Goal: Task Accomplishment & Management: Use online tool/utility

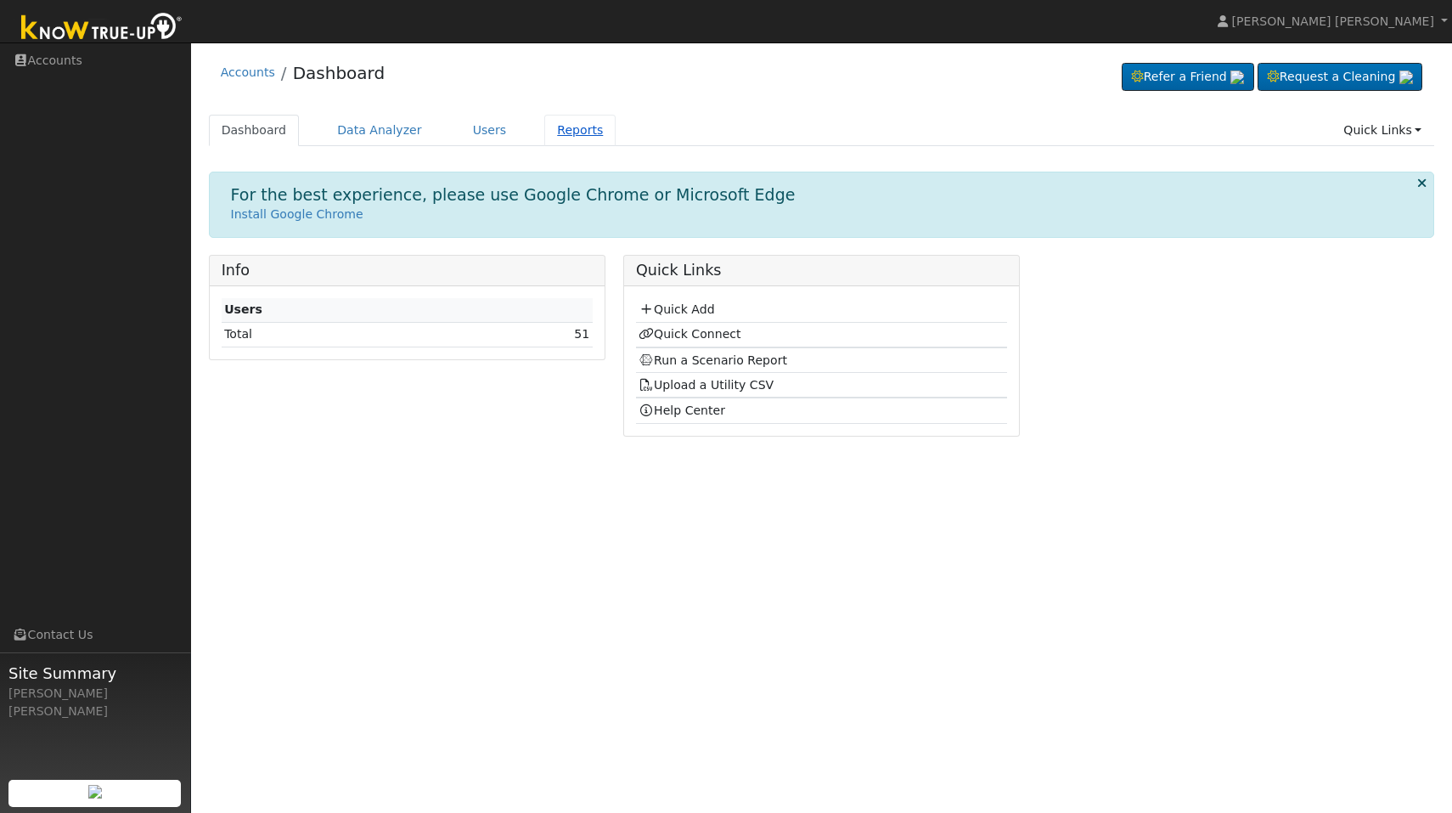
click at [560, 130] on link "Reports" at bounding box center [579, 130] width 71 height 31
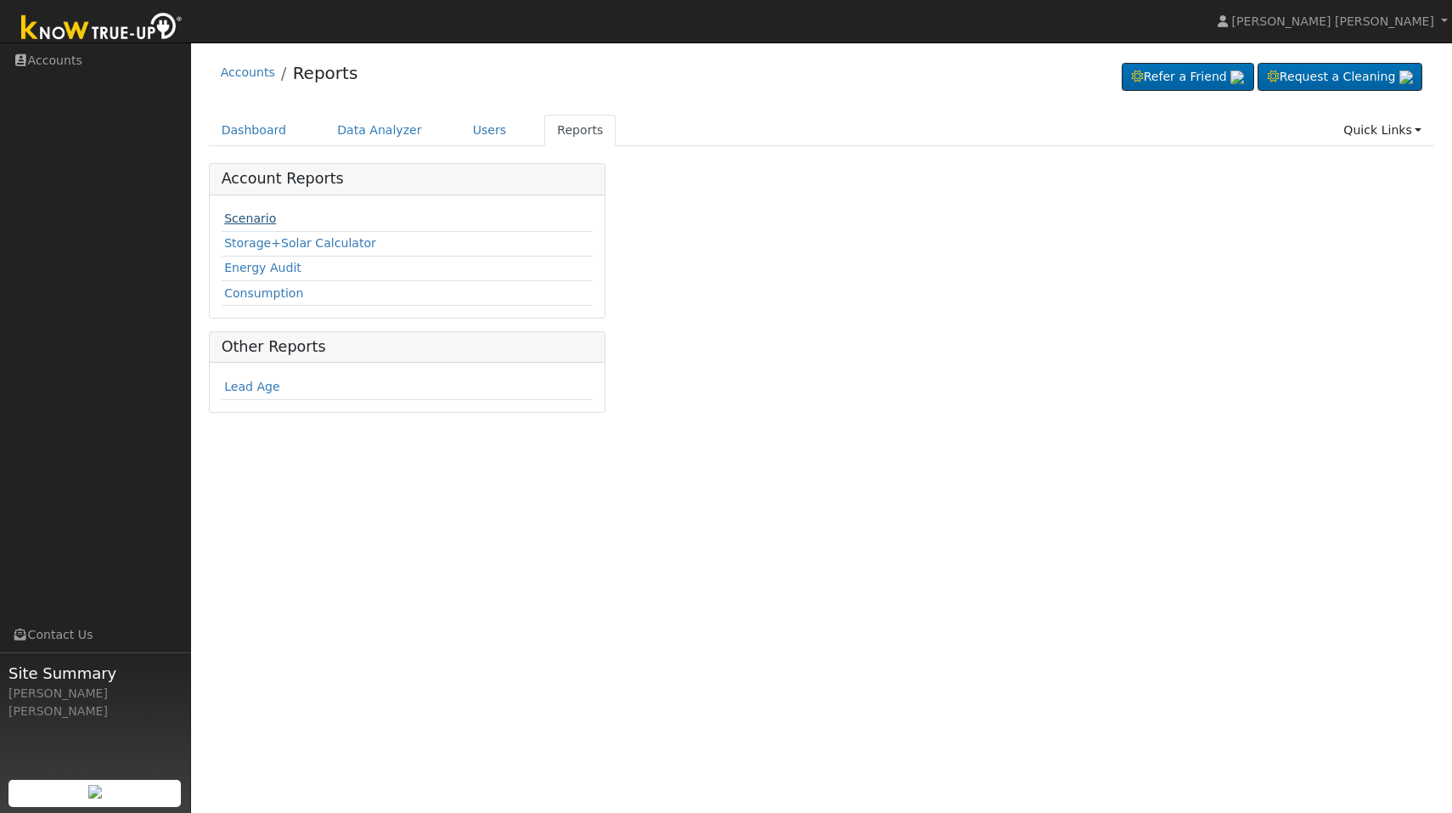
click at [257, 223] on link "Scenario" at bounding box center [250, 218] width 52 height 14
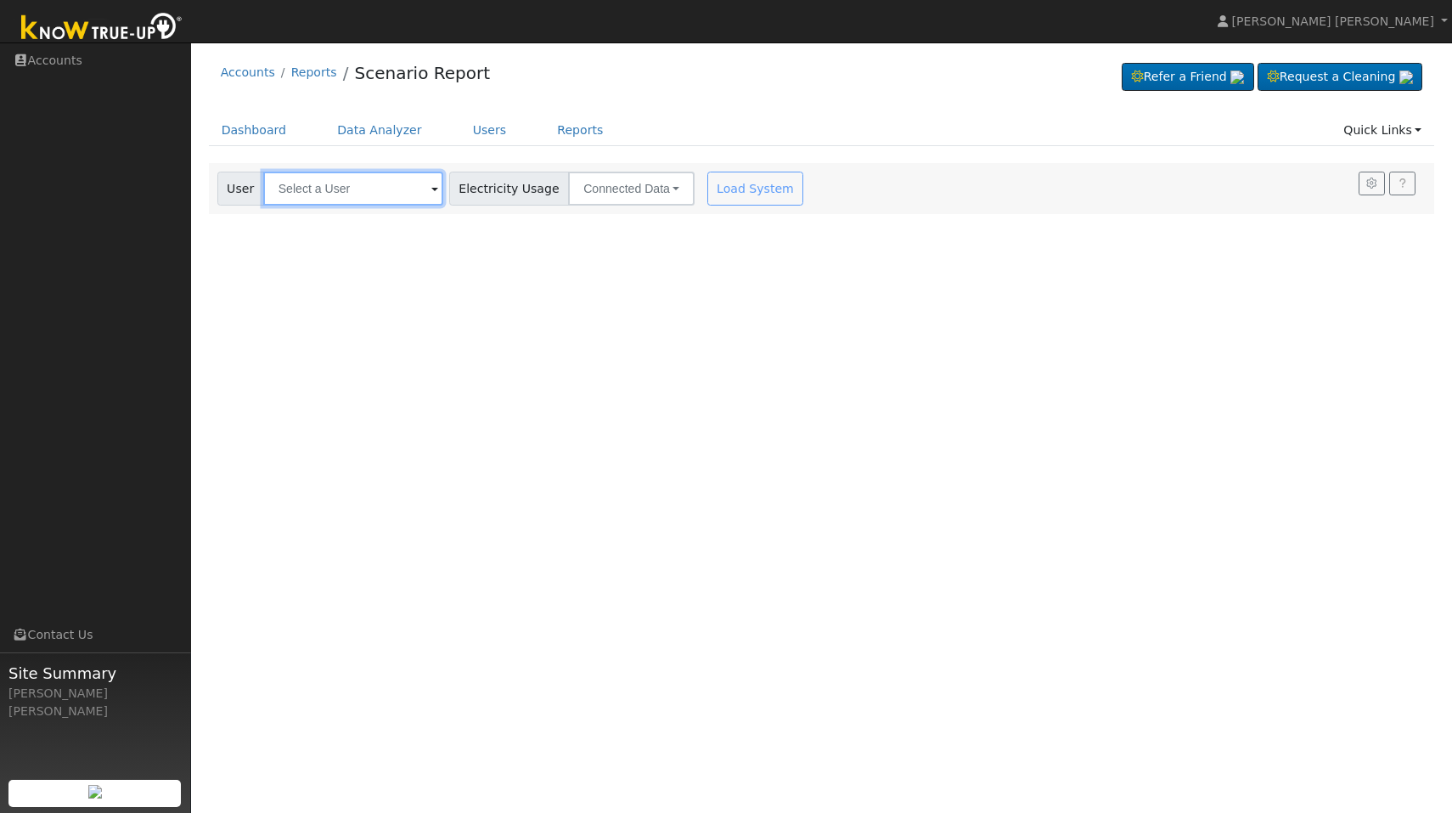
click at [397, 188] on input "text" at bounding box center [353, 189] width 180 height 34
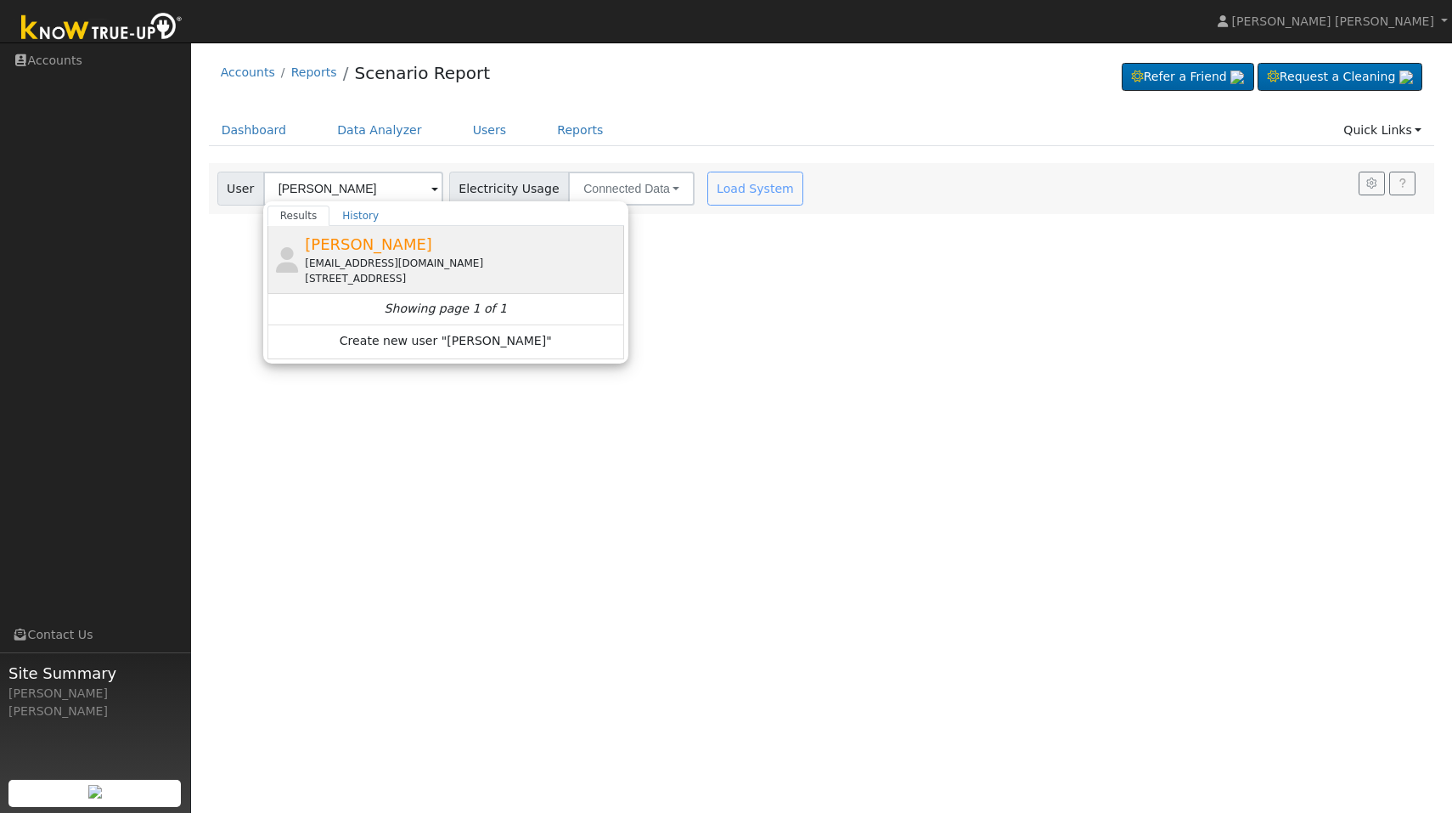
click at [349, 249] on span "Russ Salmon" at bounding box center [368, 244] width 127 height 18
type input "Russ Salmon"
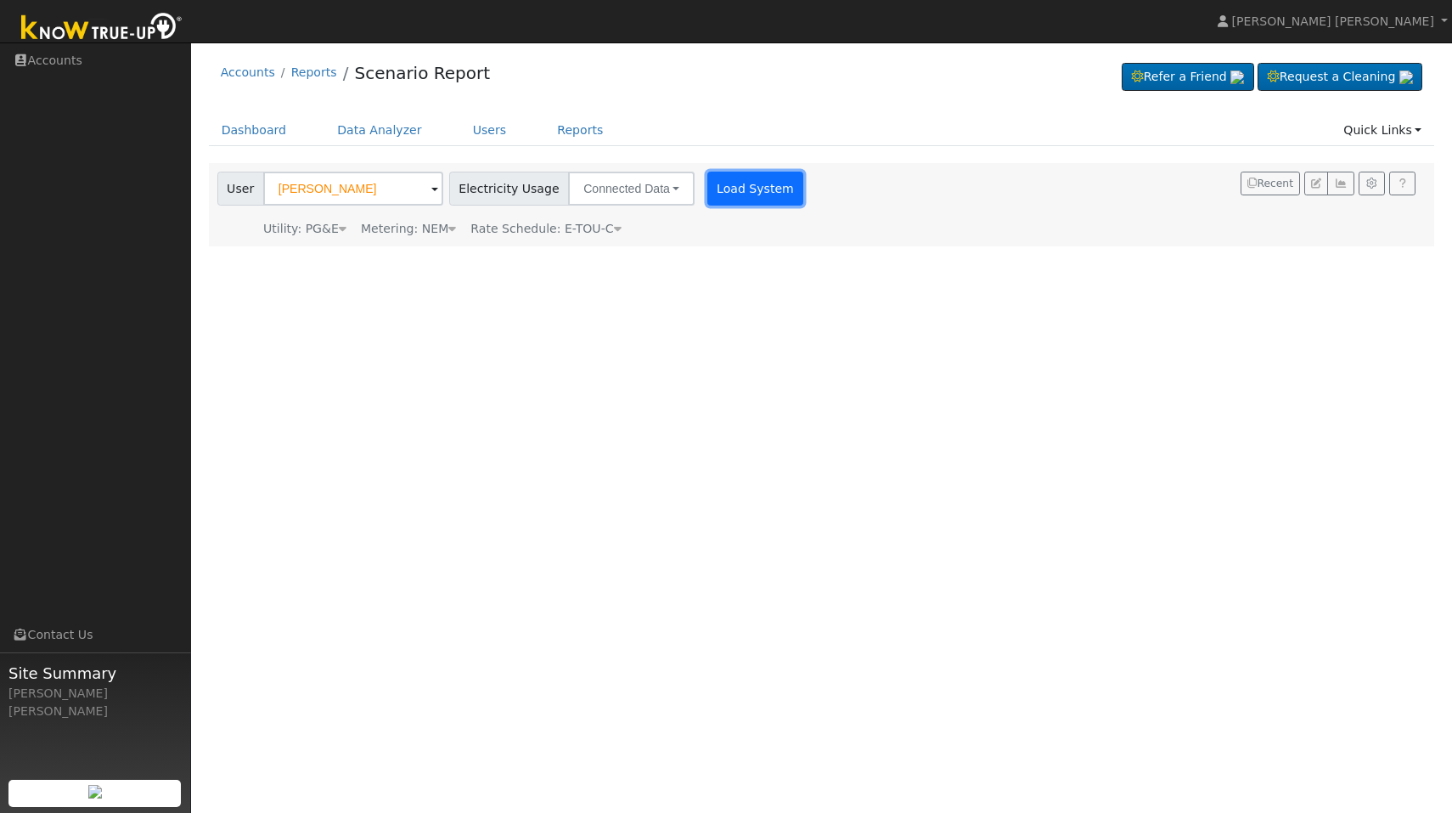
click at [733, 188] on button "Load System" at bounding box center [756, 189] width 97 height 34
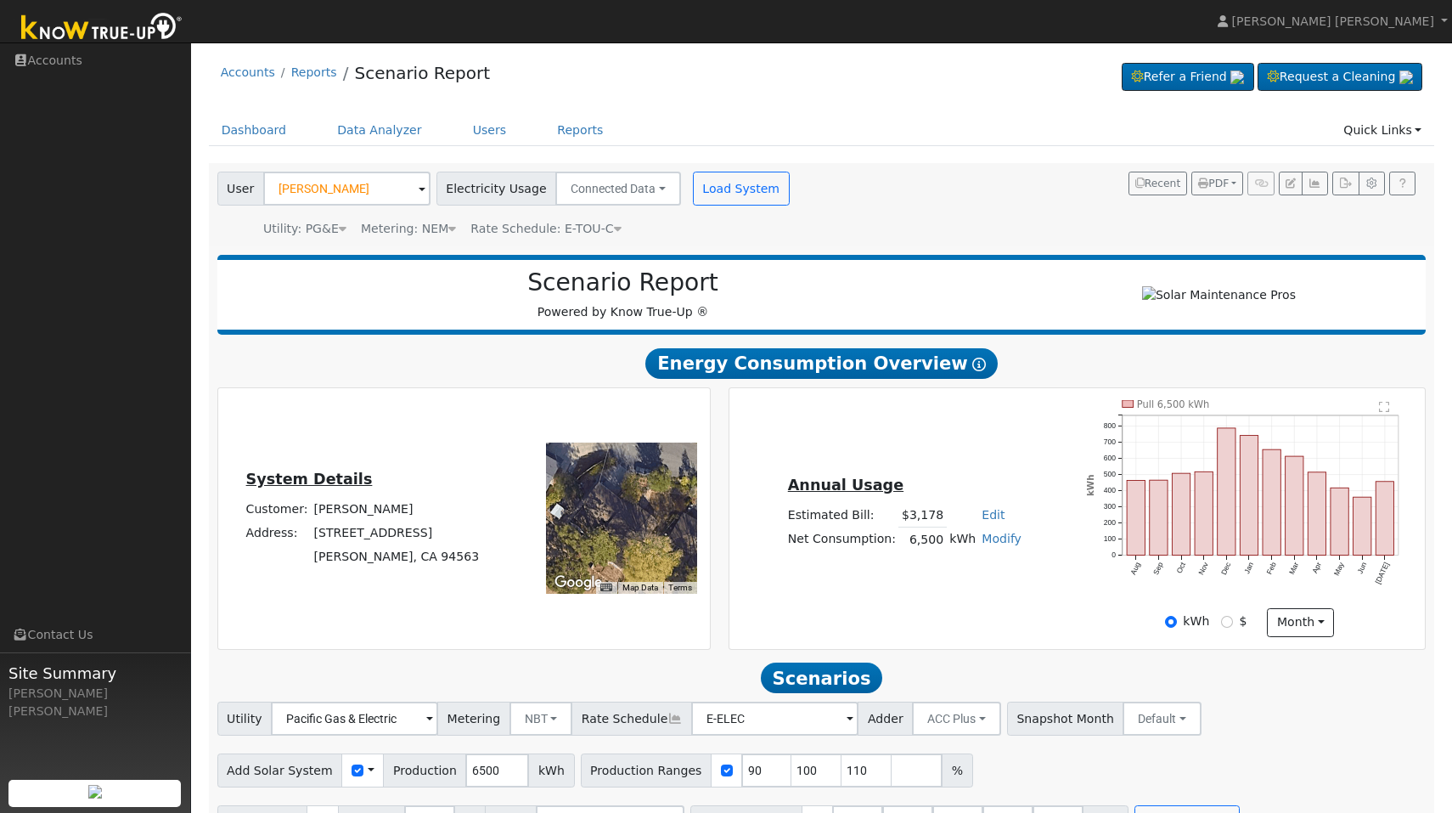
scroll to position [52, 0]
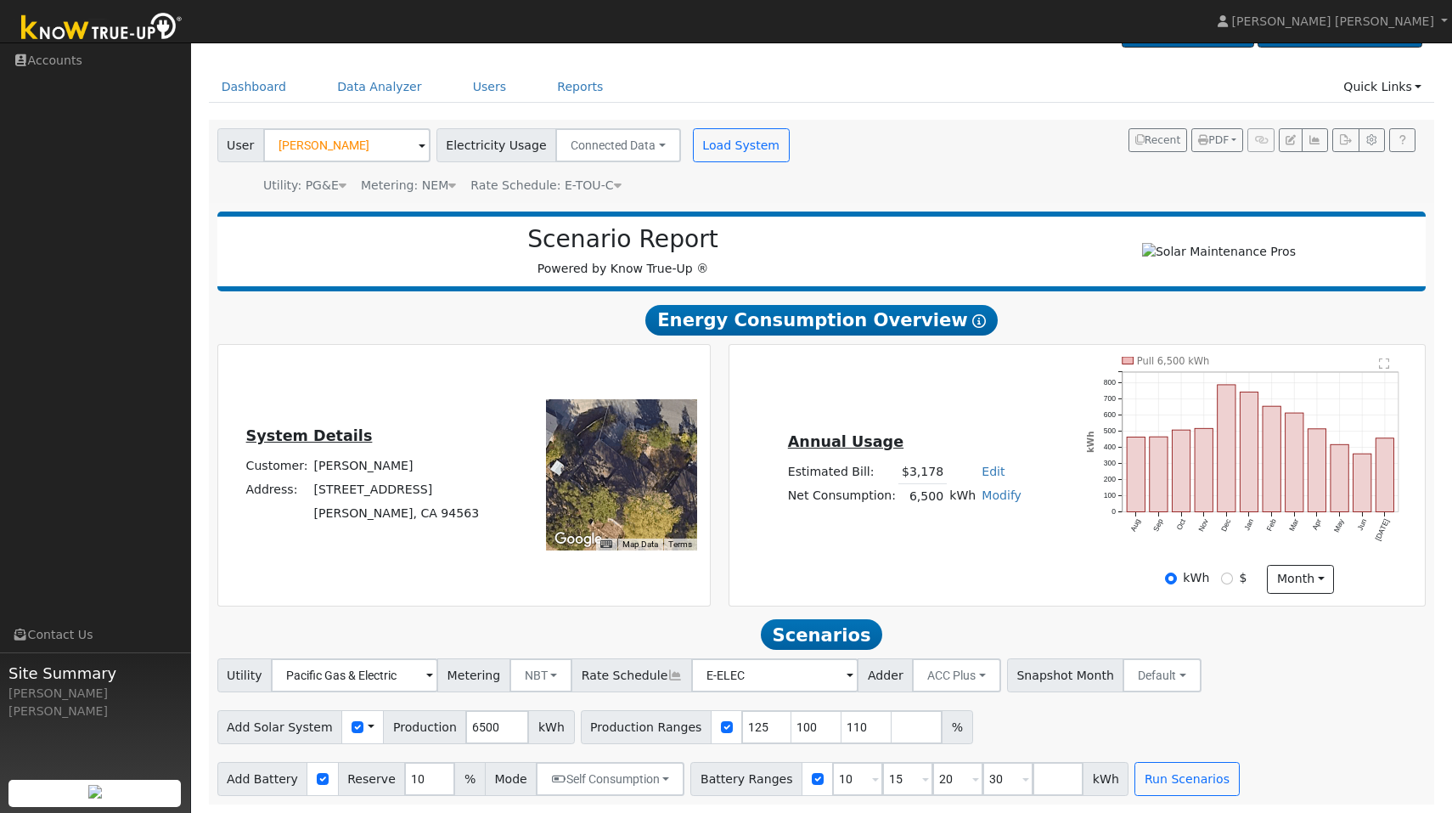
click at [758, 723] on input "125" at bounding box center [767, 727] width 51 height 34
type input "100"
type input "110"
click at [859, 725] on input "164" at bounding box center [867, 727] width 51 height 34
click at [859, 725] on input "165" at bounding box center [867, 727] width 51 height 34
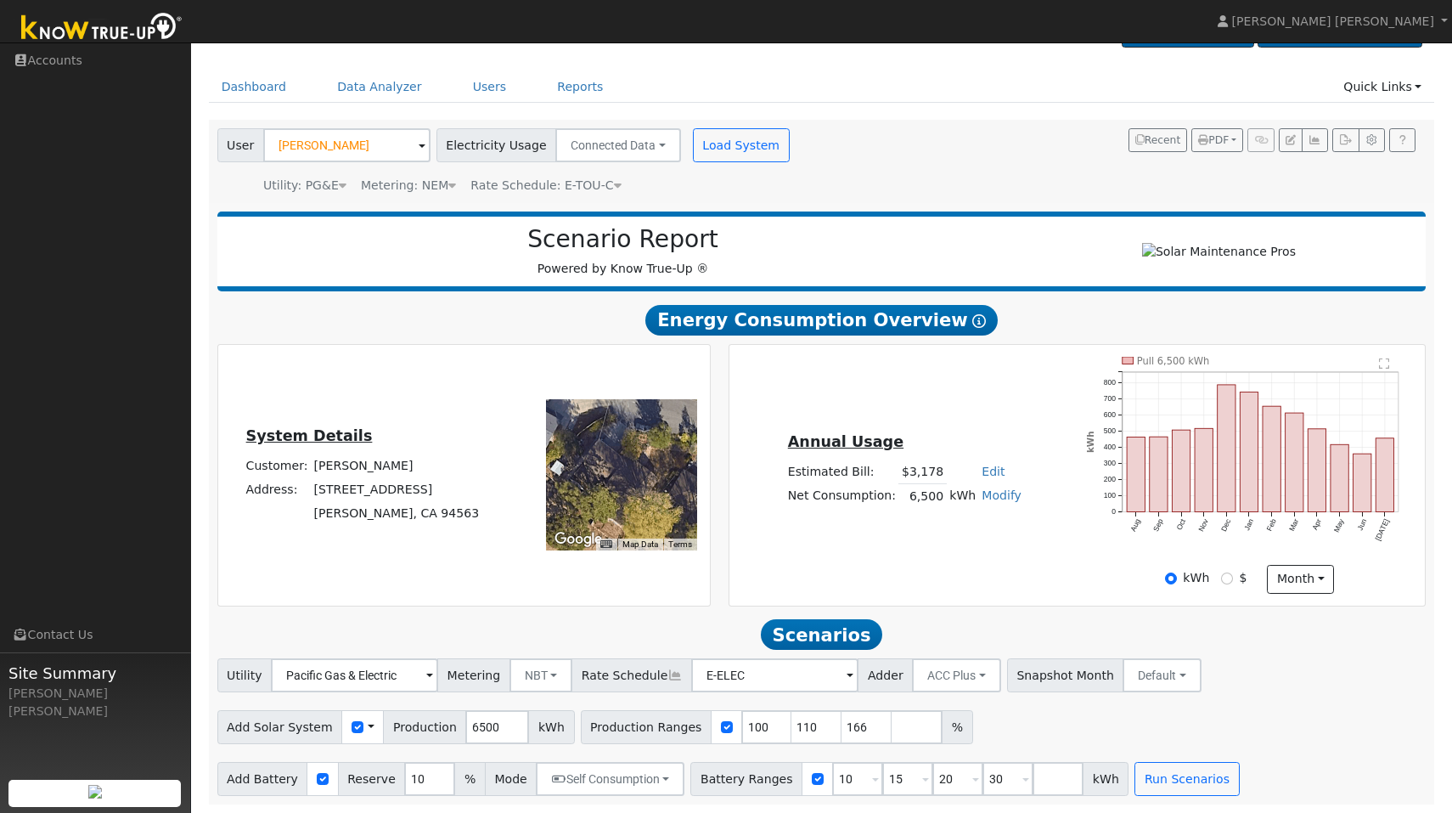
click at [859, 725] on input "166" at bounding box center [867, 727] width 51 height 34
click at [859, 732] on input "165" at bounding box center [867, 727] width 51 height 34
click at [859, 732] on input "164" at bounding box center [867, 727] width 51 height 34
click at [859, 732] on input "163" at bounding box center [867, 727] width 51 height 34
click at [859, 732] on input "162" at bounding box center [867, 727] width 51 height 34
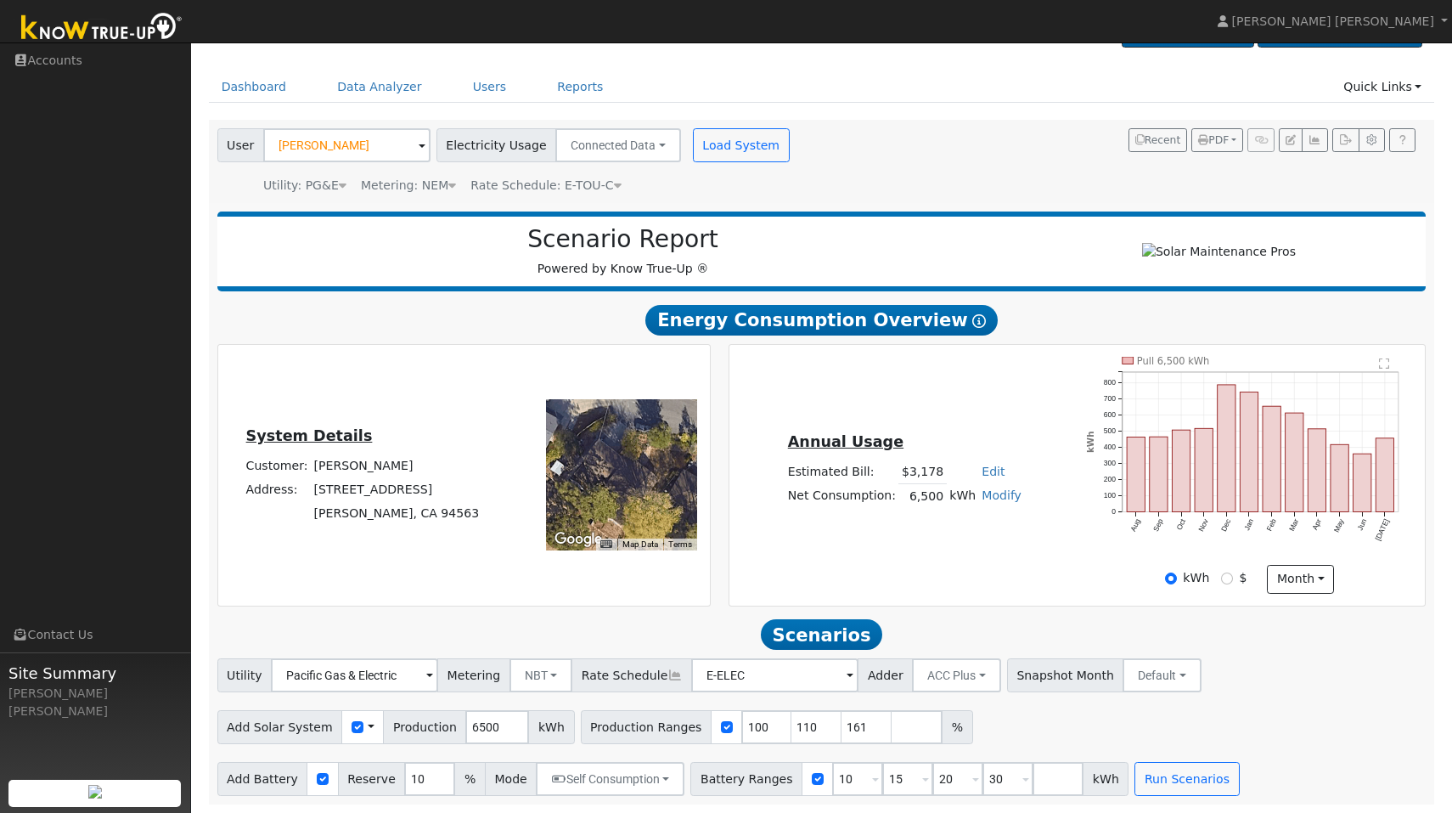
click at [859, 732] on input "161" at bounding box center [867, 727] width 51 height 34
type input "160"
click at [859, 732] on input "160" at bounding box center [867, 727] width 51 height 34
click at [805, 720] on input "133" at bounding box center [817, 727] width 51 height 34
click at [809, 725] on input "134" at bounding box center [817, 727] width 51 height 34
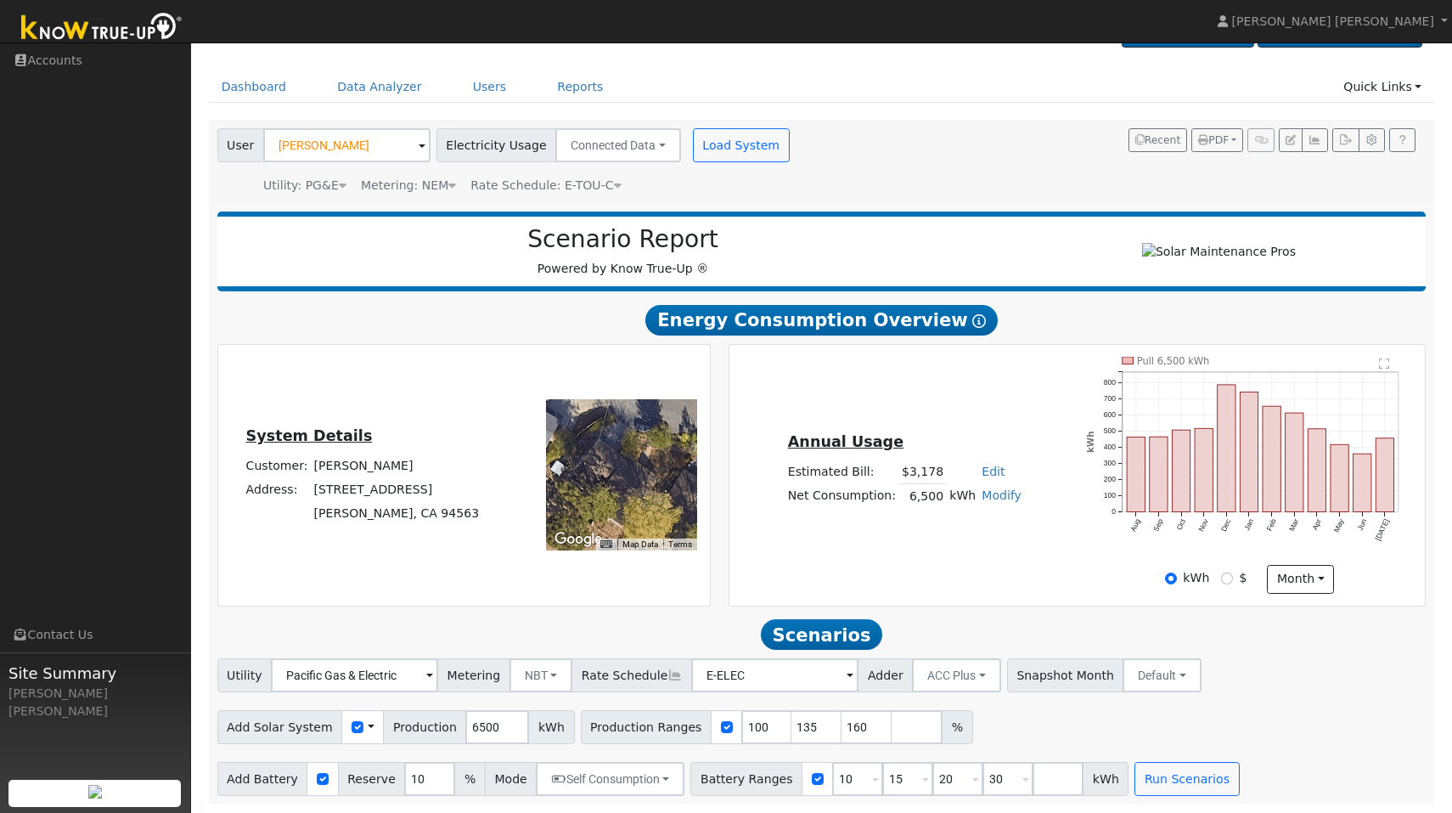
click at [809, 725] on input "135" at bounding box center [817, 727] width 51 height 34
click at [809, 725] on input "136" at bounding box center [817, 727] width 51 height 34
click at [809, 725] on input "137" at bounding box center [817, 727] width 51 height 34
click at [809, 725] on input "138" at bounding box center [817, 727] width 51 height 34
click at [809, 725] on input "139" at bounding box center [817, 727] width 51 height 34
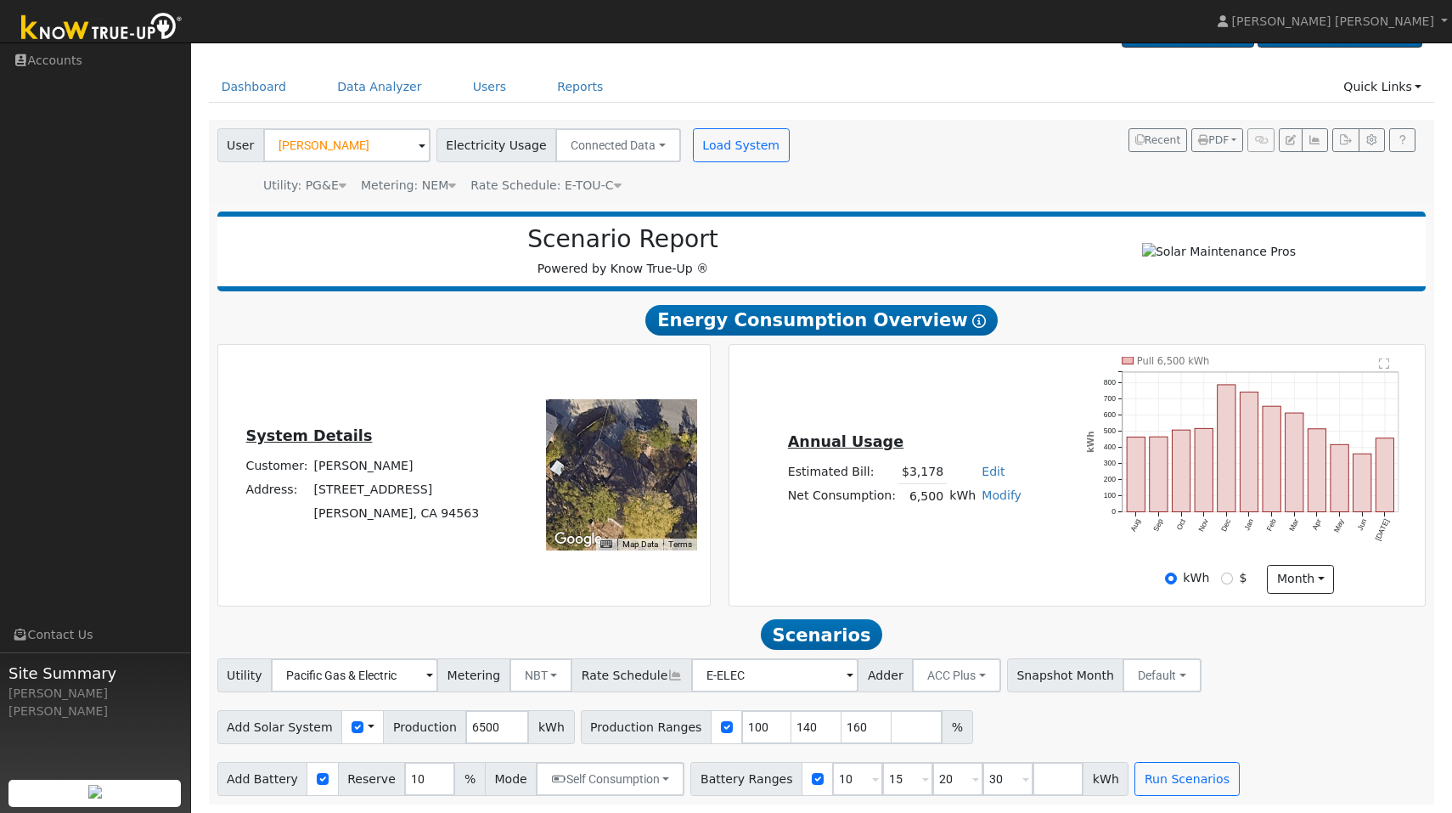
type input "140"
click at [809, 725] on input "140" at bounding box center [817, 727] width 51 height 34
click at [759, 726] on input "124" at bounding box center [767, 727] width 51 height 34
click at [758, 732] on input "123" at bounding box center [767, 727] width 51 height 34
click at [758, 732] on input "122" at bounding box center [767, 727] width 51 height 34
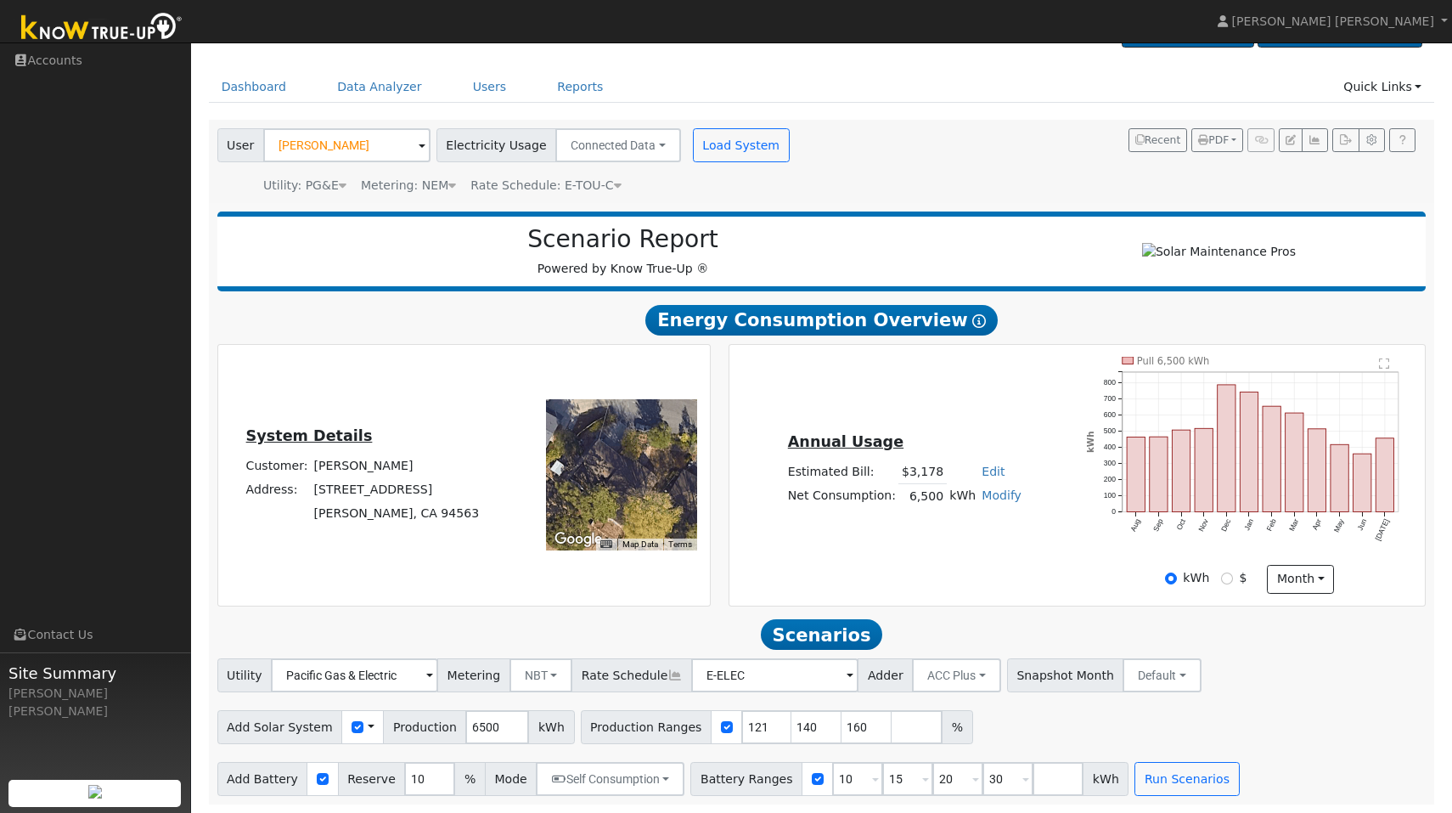
click at [758, 732] on input "121" at bounding box center [767, 727] width 51 height 34
type input "120"
click at [758, 732] on input "120" at bounding box center [767, 727] width 51 height 34
drag, startPoint x: 888, startPoint y: 780, endPoint x: 877, endPoint y: 780, distance: 11.0
click at [883, 780] on input "15" at bounding box center [908, 779] width 51 height 34
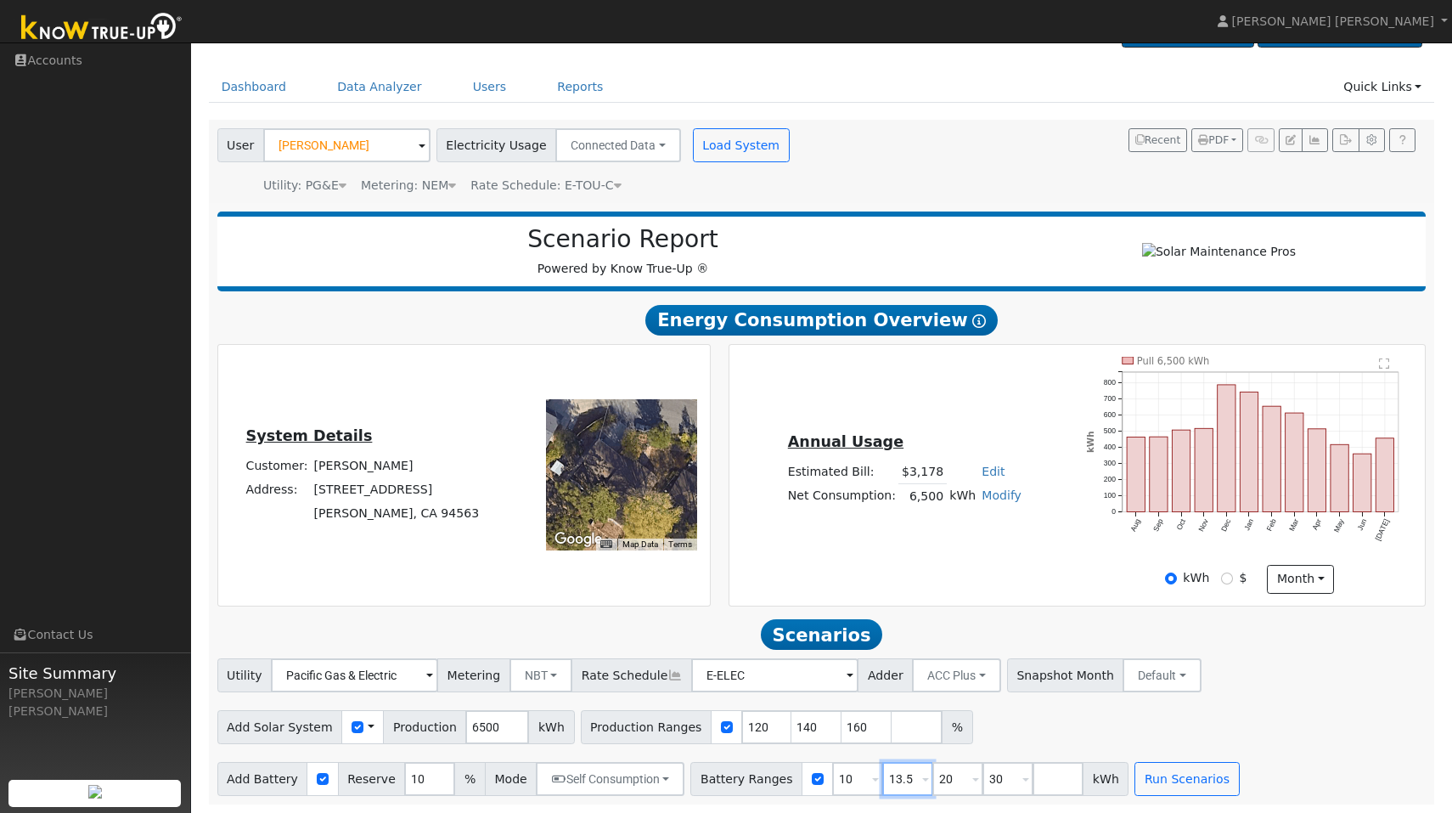
type input "13.5"
click at [937, 781] on input "20" at bounding box center [958, 779] width 51 height 34
drag, startPoint x: 937, startPoint y: 781, endPoint x: 920, endPoint y: 781, distance: 17.0
click at [933, 781] on input "20" at bounding box center [958, 779] width 51 height 34
type input "14"
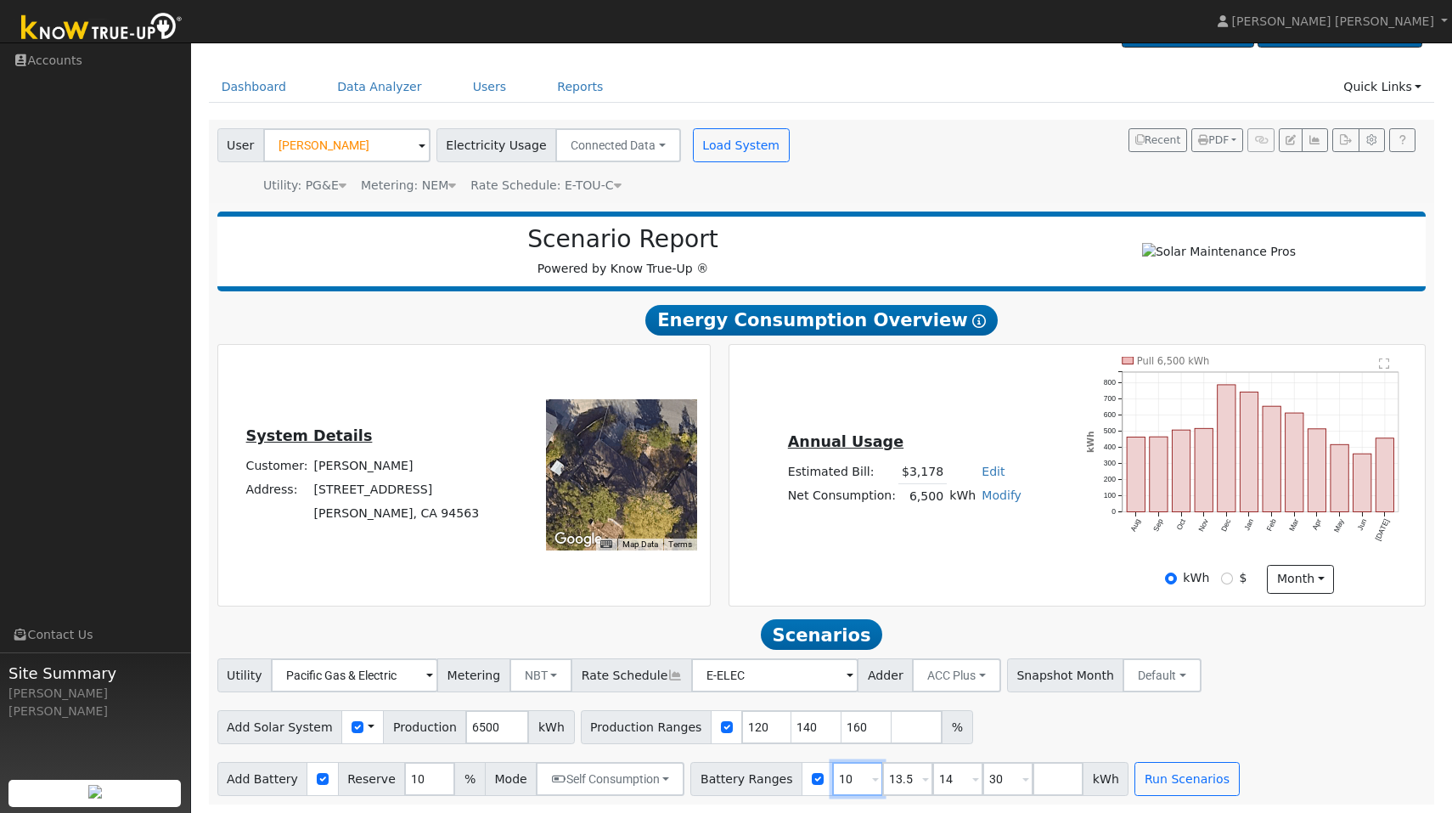
drag, startPoint x: 833, startPoint y: 775, endPoint x: 842, endPoint y: 773, distance: 8.9
click at [842, 773] on input "10" at bounding box center [857, 779] width 51 height 34
type input "13.5"
drag, startPoint x: 877, startPoint y: 780, endPoint x: 898, endPoint y: 779, distance: 20.4
click at [898, 779] on input "13.5" at bounding box center [908, 779] width 51 height 34
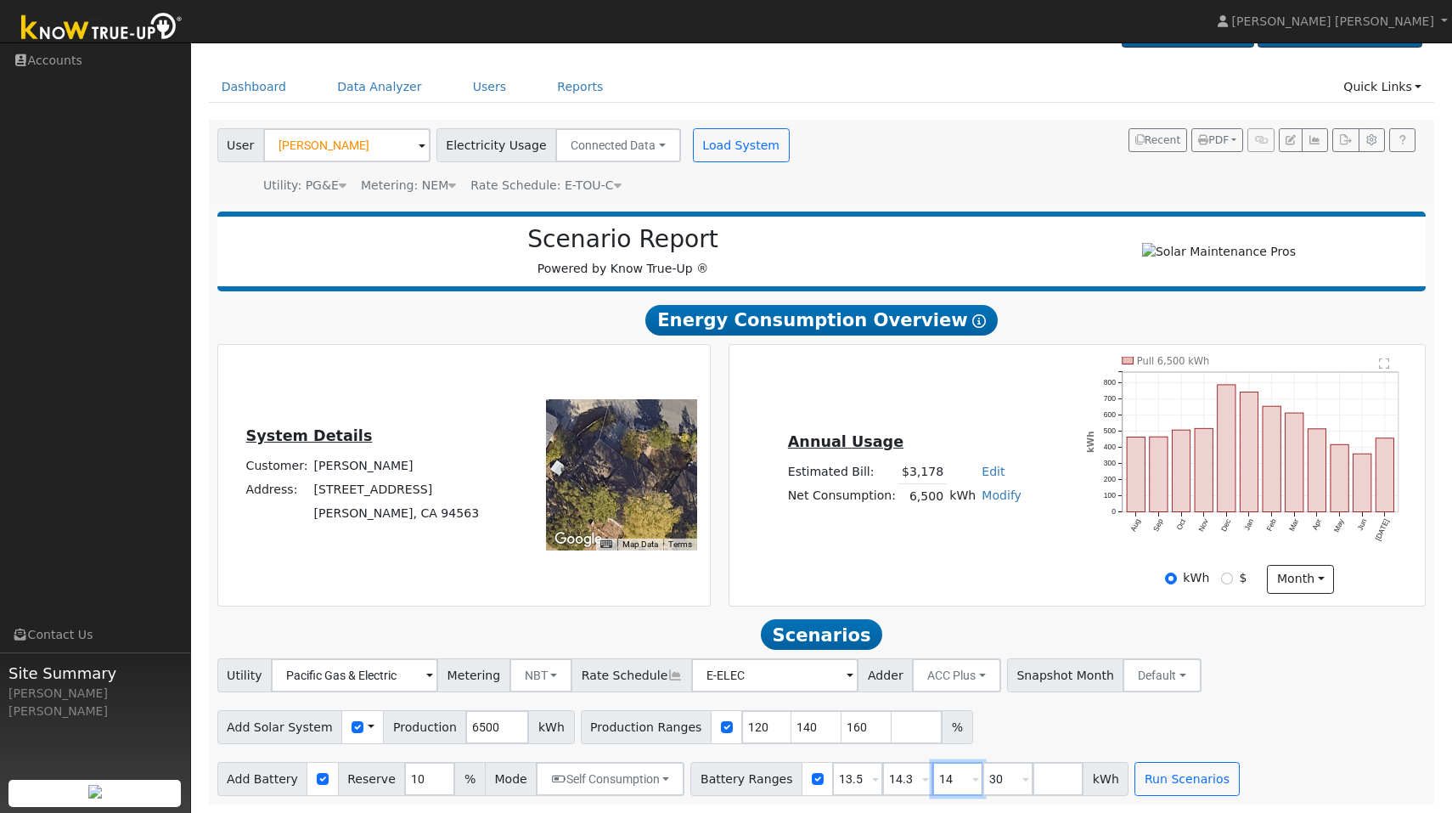
type input "14"
click at [933, 780] on input "14.3" at bounding box center [958, 779] width 51 height 34
type input "27"
drag, startPoint x: 986, startPoint y: 778, endPoint x: 970, endPoint y: 779, distance: 16.2
click at [983, 779] on input "30" at bounding box center [1008, 779] width 51 height 34
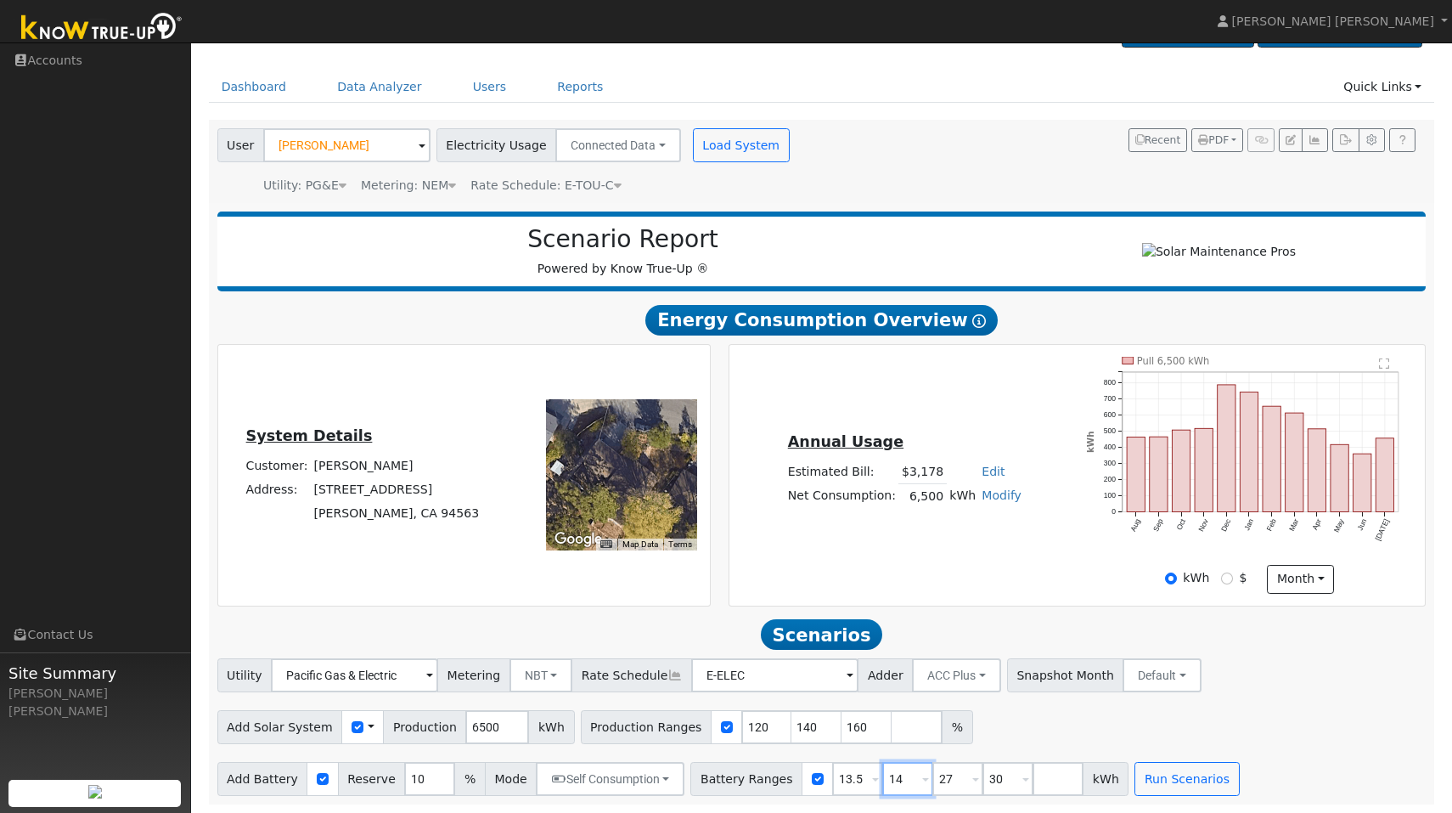
click at [889, 781] on input "14" at bounding box center [908, 779] width 51 height 34
type input "14.3"
drag, startPoint x: 992, startPoint y: 784, endPoint x: 962, endPoint y: 779, distance: 30.2
click at [983, 779] on input "30" at bounding box center [1008, 779] width 51 height 34
type input "28.6"
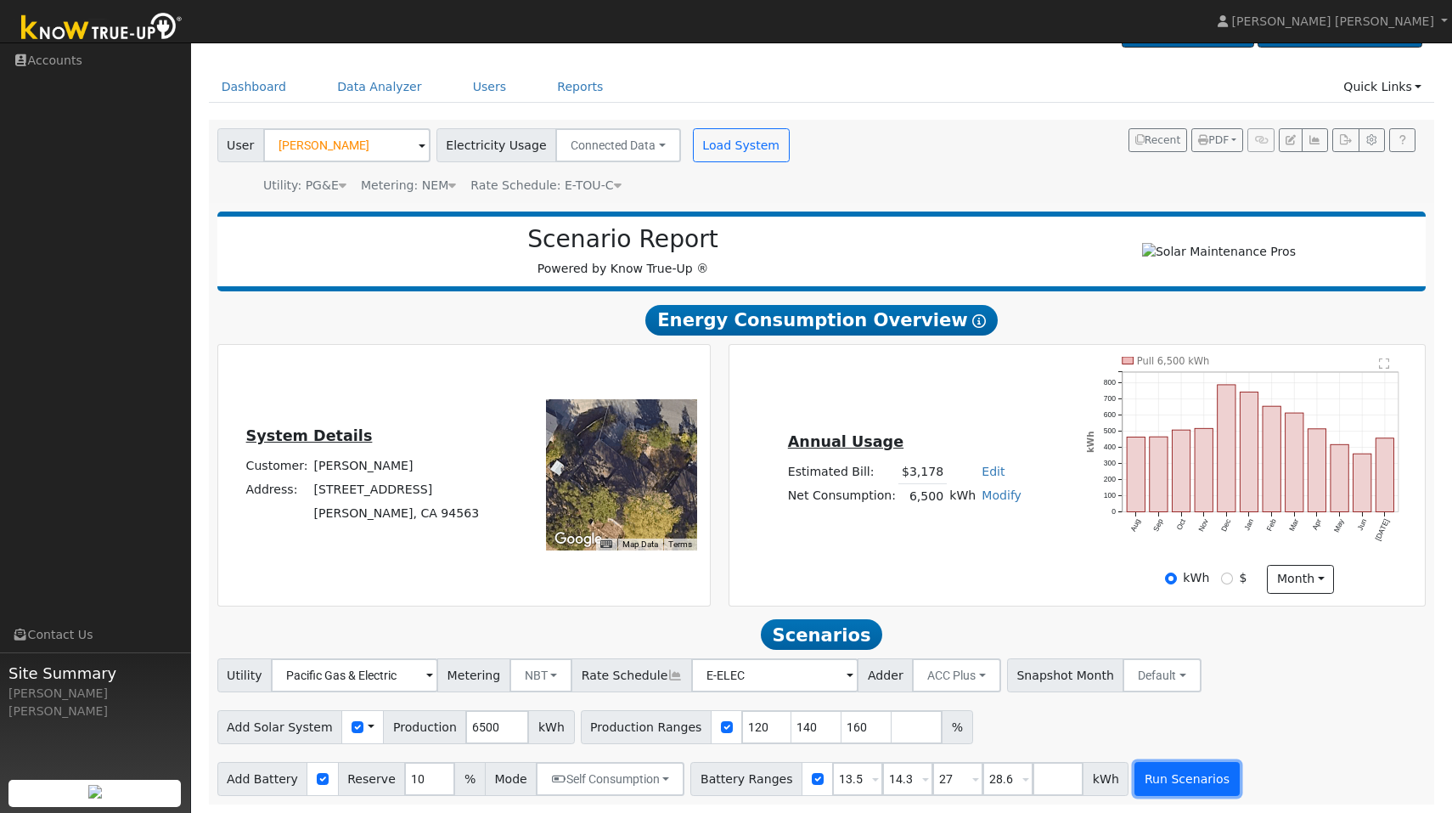
click at [1147, 777] on button "Run Scenarios" at bounding box center [1187, 779] width 104 height 34
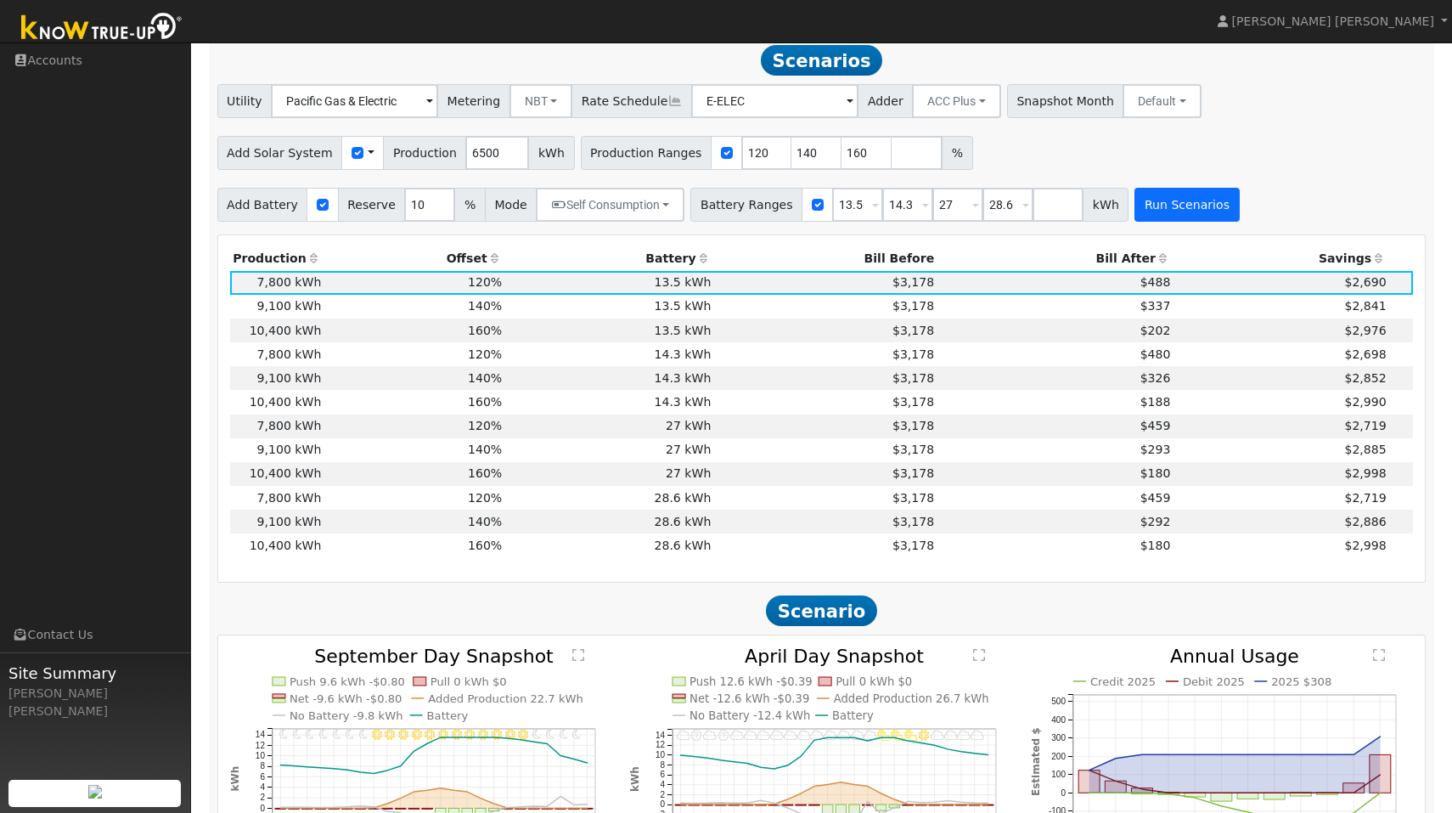
scroll to position [618, 0]
click at [240, 407] on td "10,400 kWh" at bounding box center [277, 401] width 94 height 24
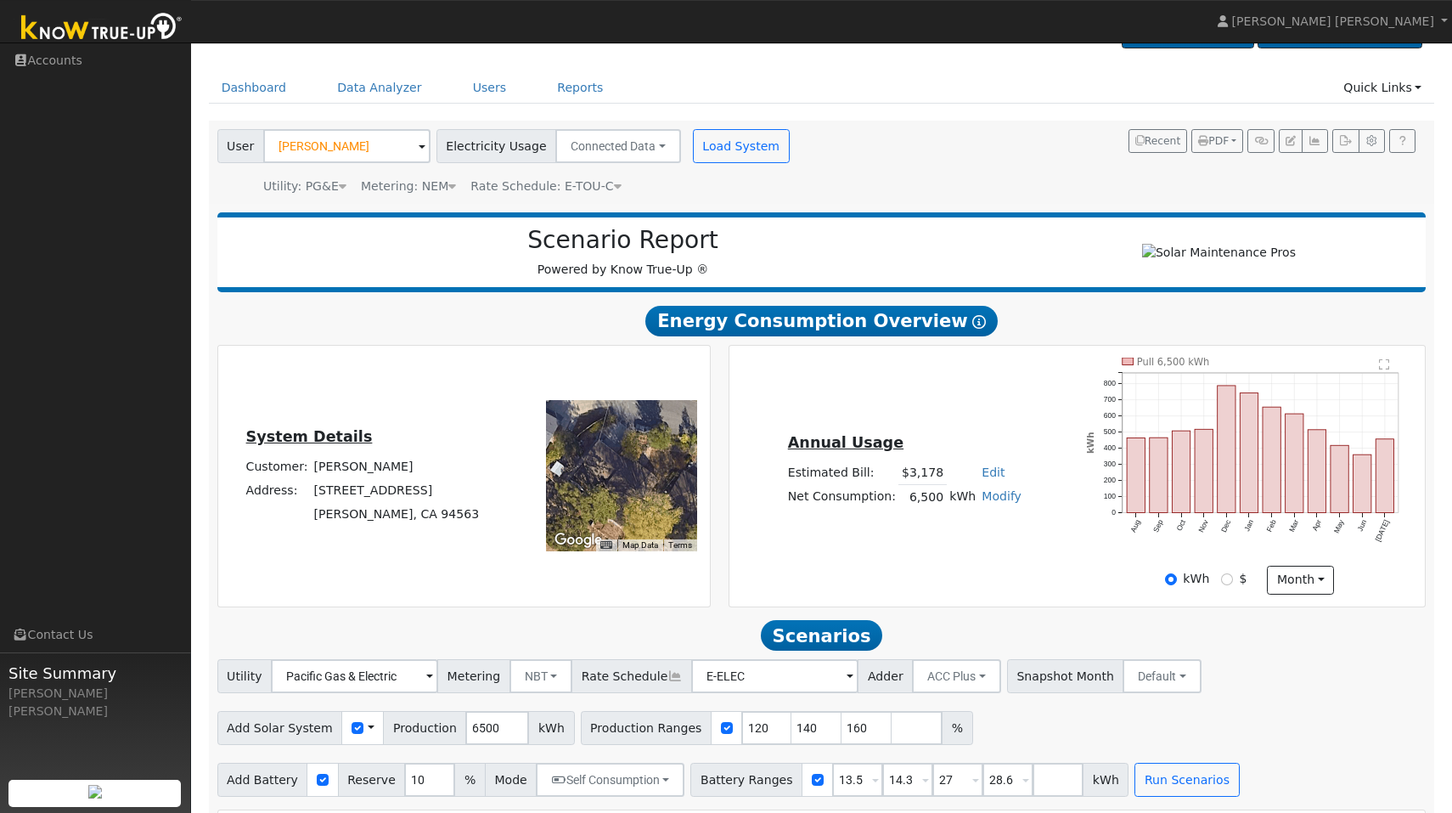
scroll to position [0, 0]
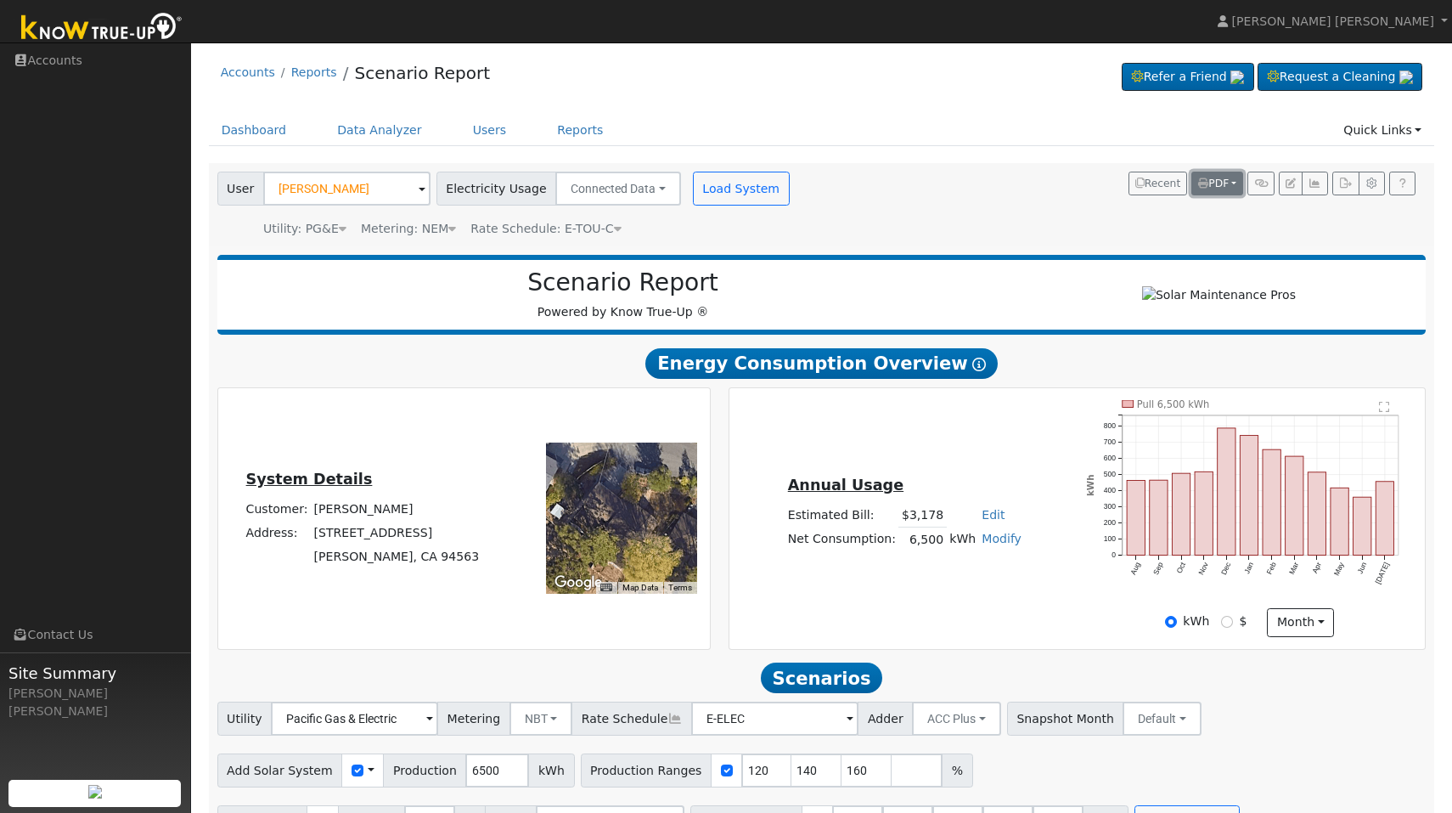
click at [1233, 190] on button "PDF" at bounding box center [1218, 184] width 52 height 24
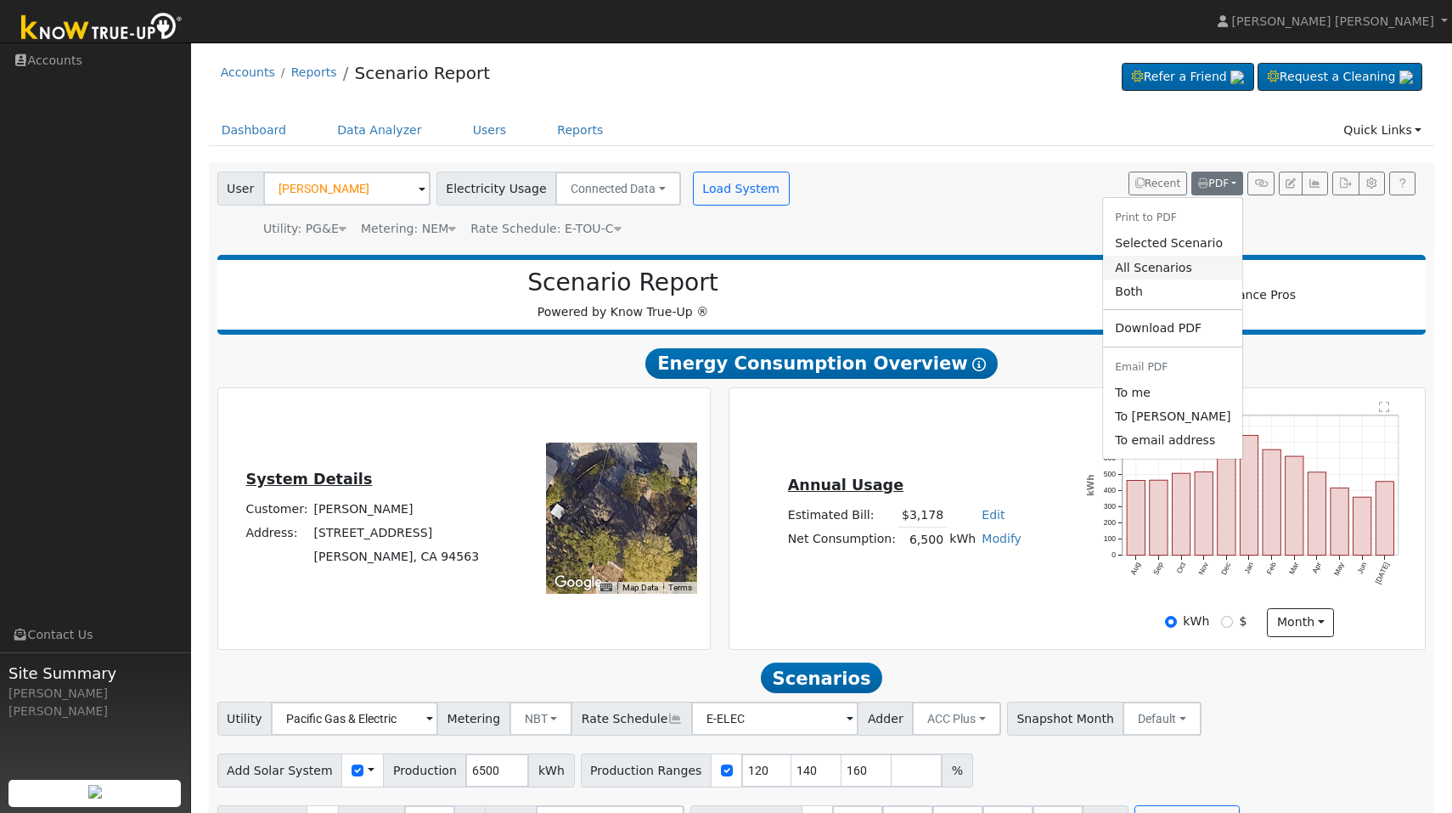
click at [1197, 267] on link "All Scenarios" at bounding box center [1172, 268] width 139 height 24
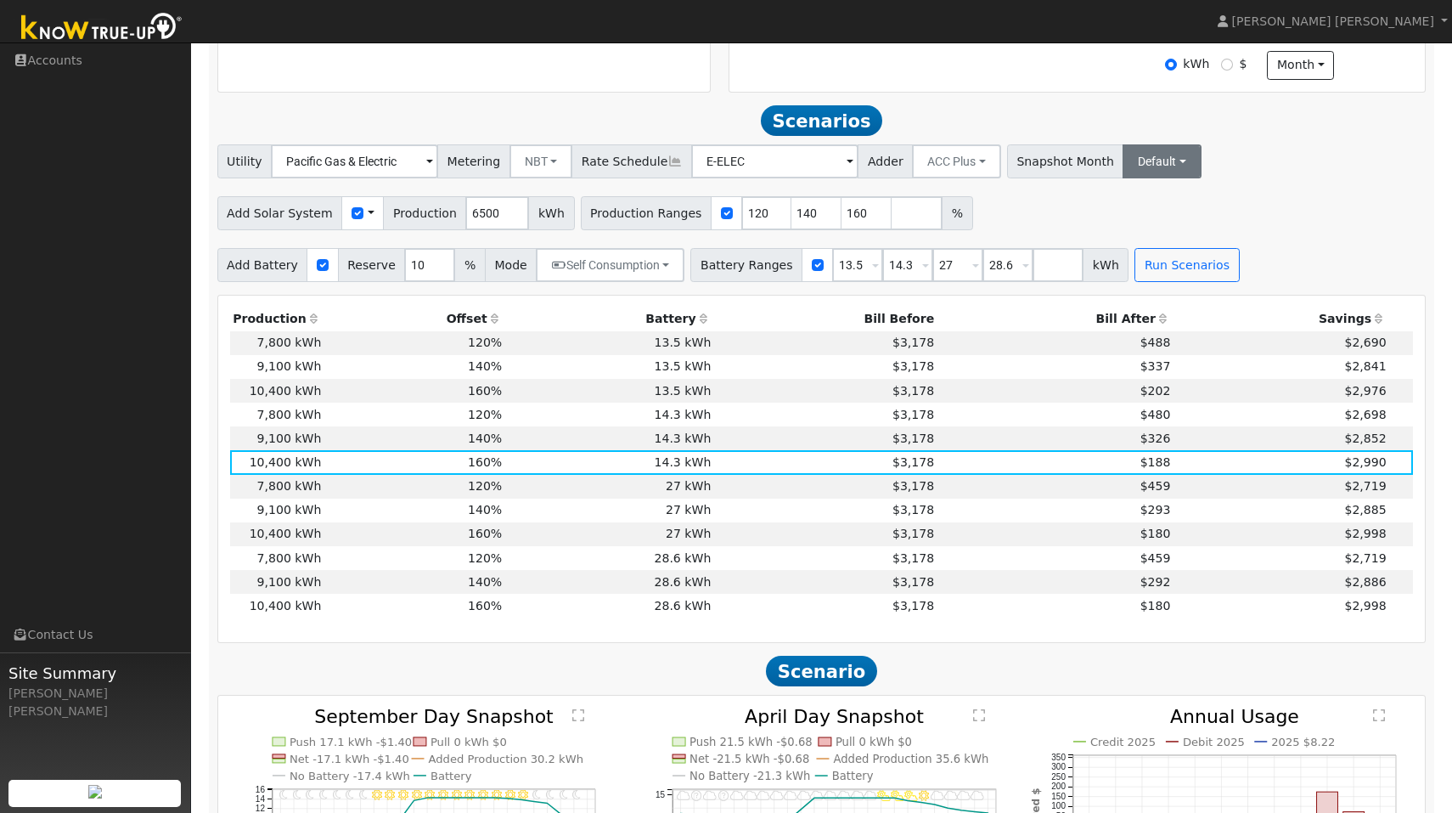
scroll to position [367, 0]
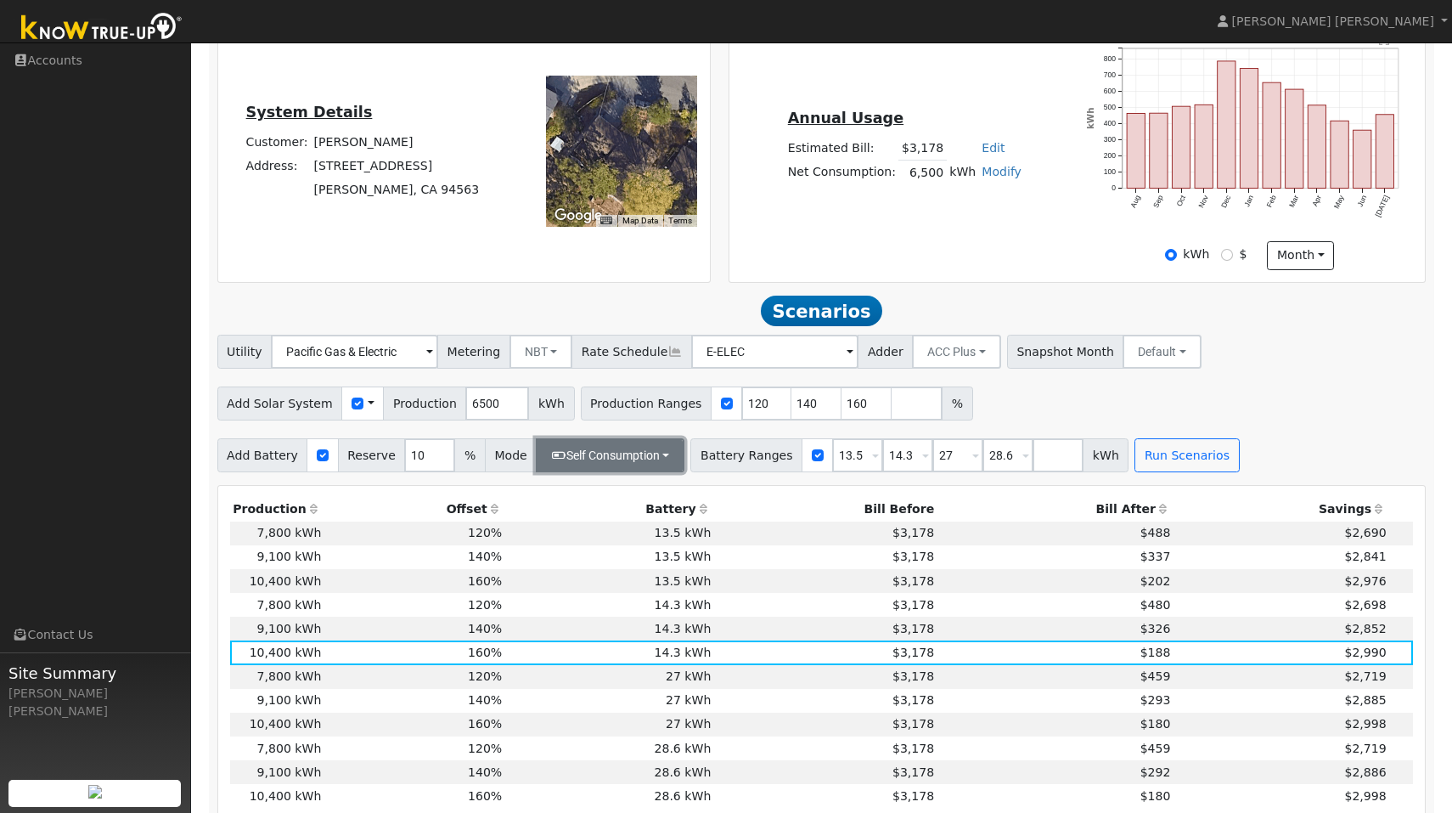
click at [651, 458] on button "Self Consumption" at bounding box center [610, 455] width 149 height 34
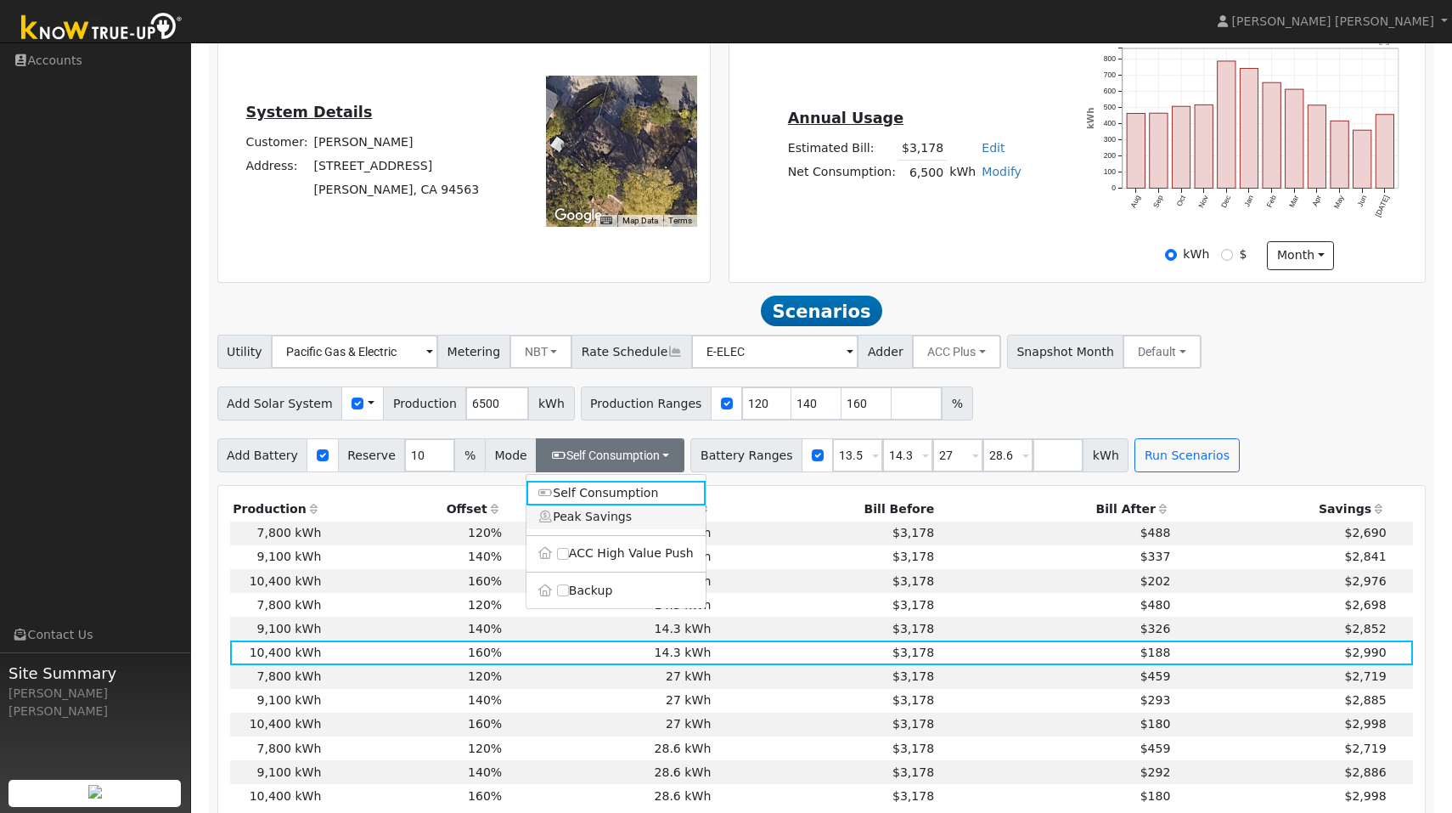
click at [621, 525] on link "Peak Savings" at bounding box center [616, 517] width 179 height 24
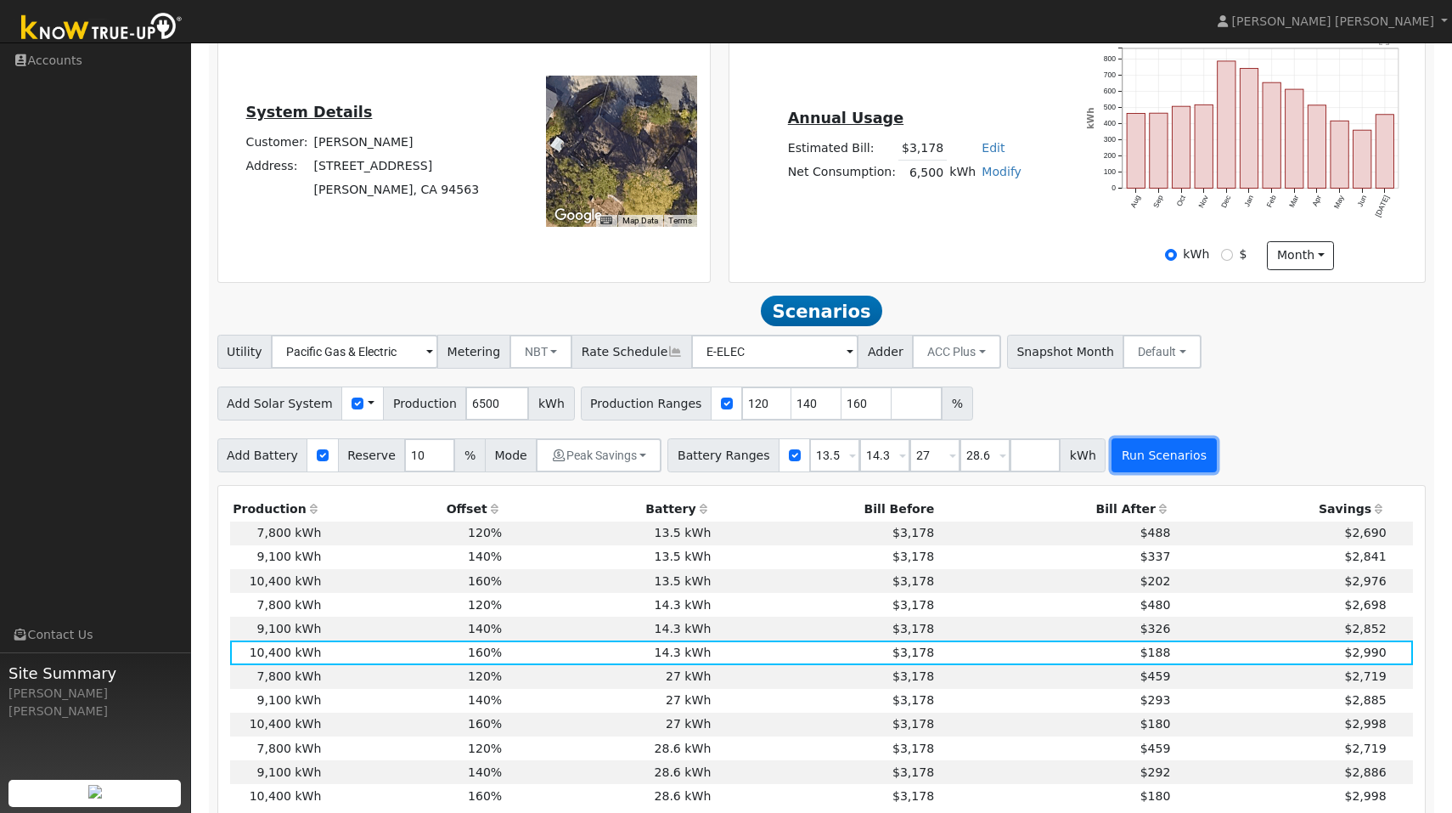
click at [1131, 463] on button "Run Scenarios" at bounding box center [1164, 455] width 104 height 34
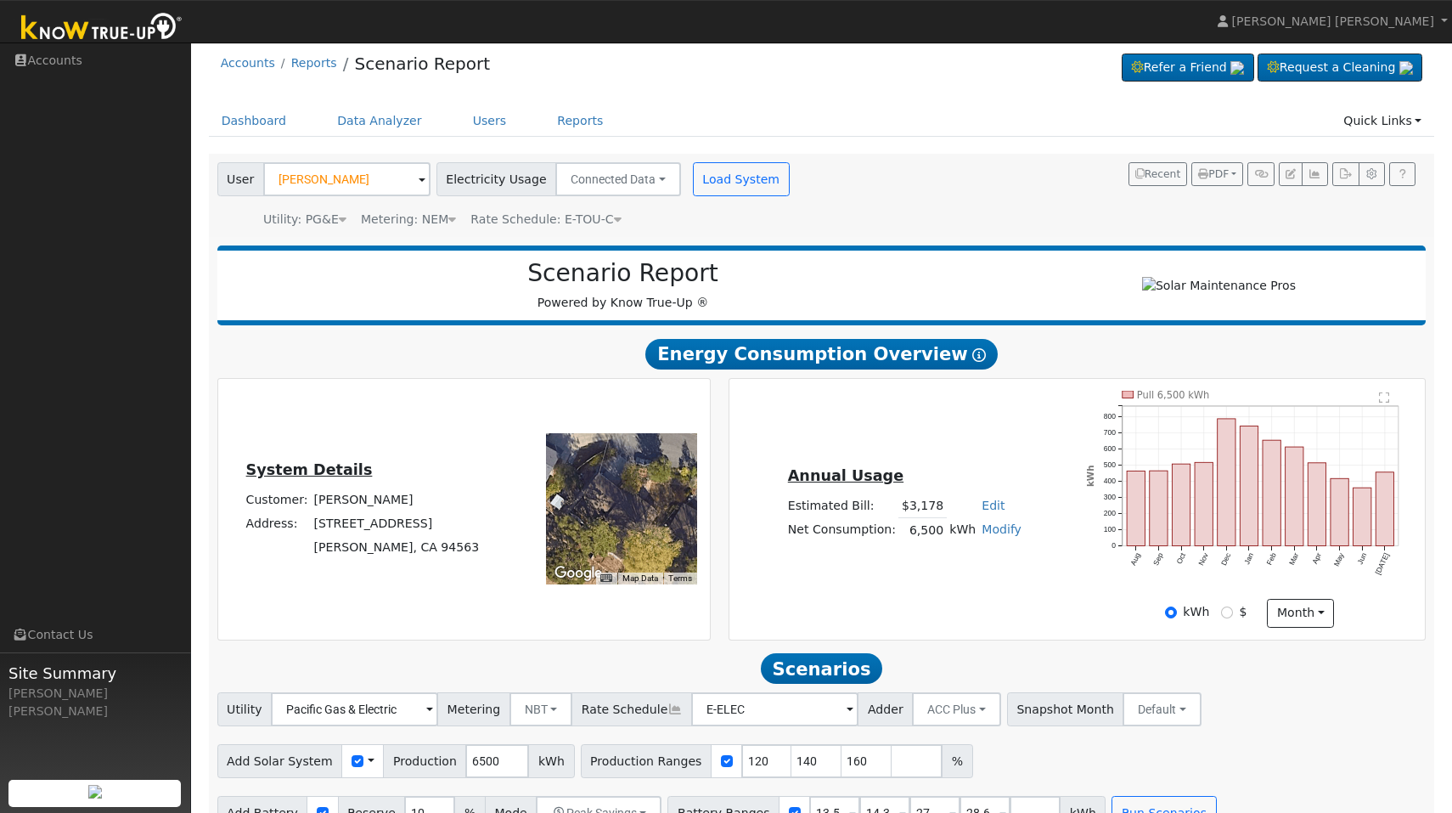
scroll to position [0, 0]
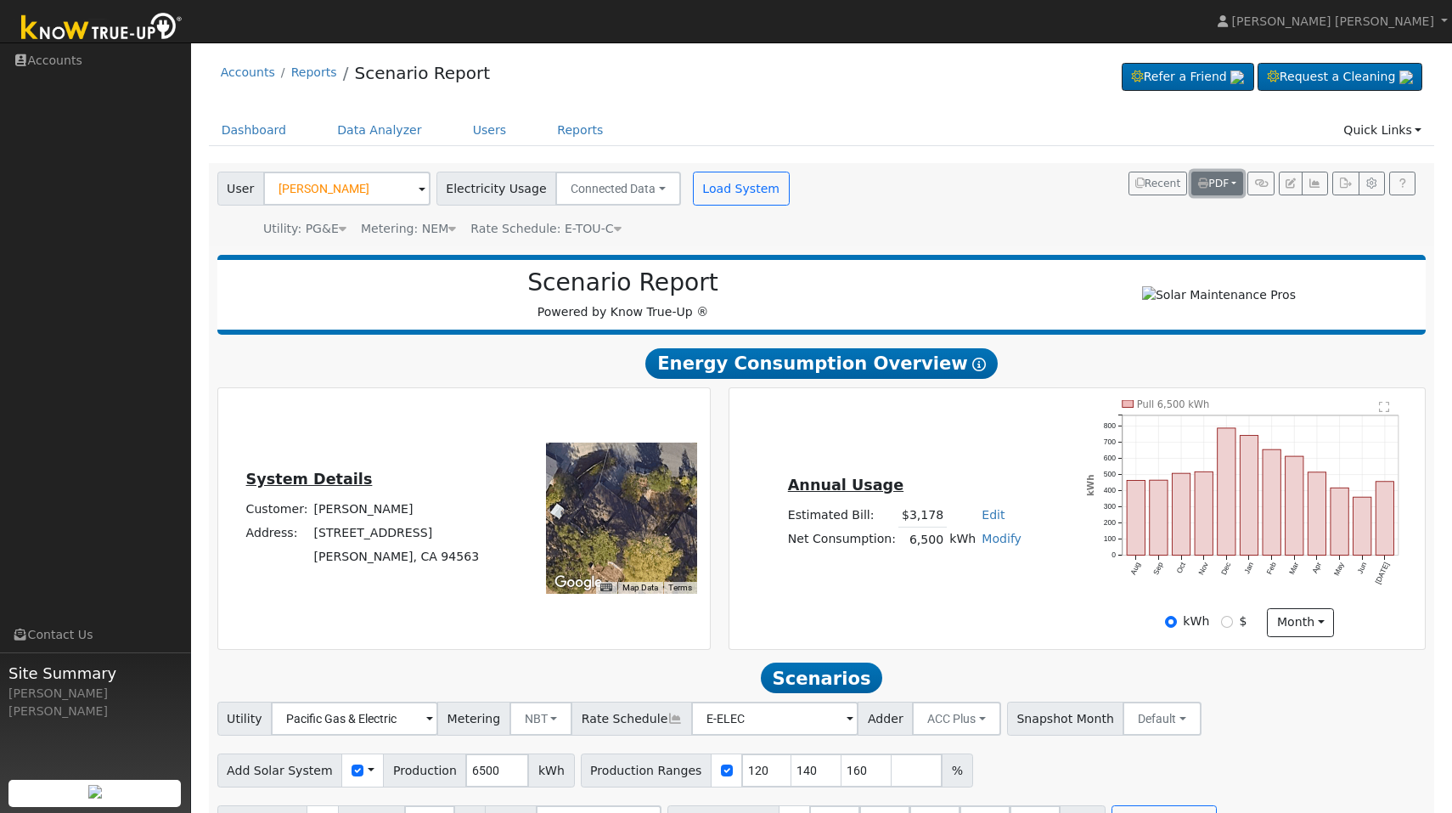
click at [1210, 189] on span "PDF" at bounding box center [1213, 184] width 31 height 12
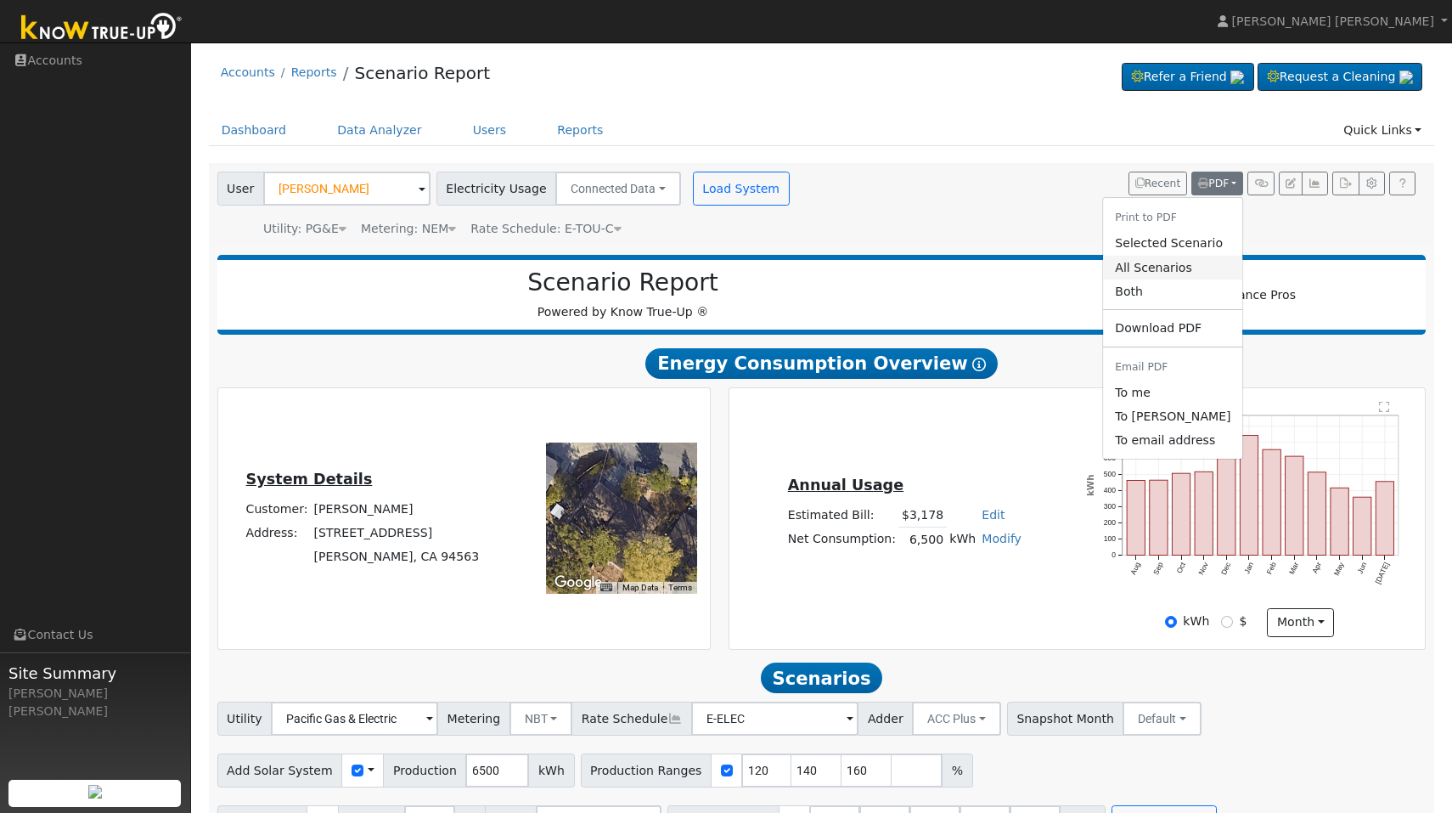
click at [1193, 267] on link "All Scenarios" at bounding box center [1172, 268] width 139 height 24
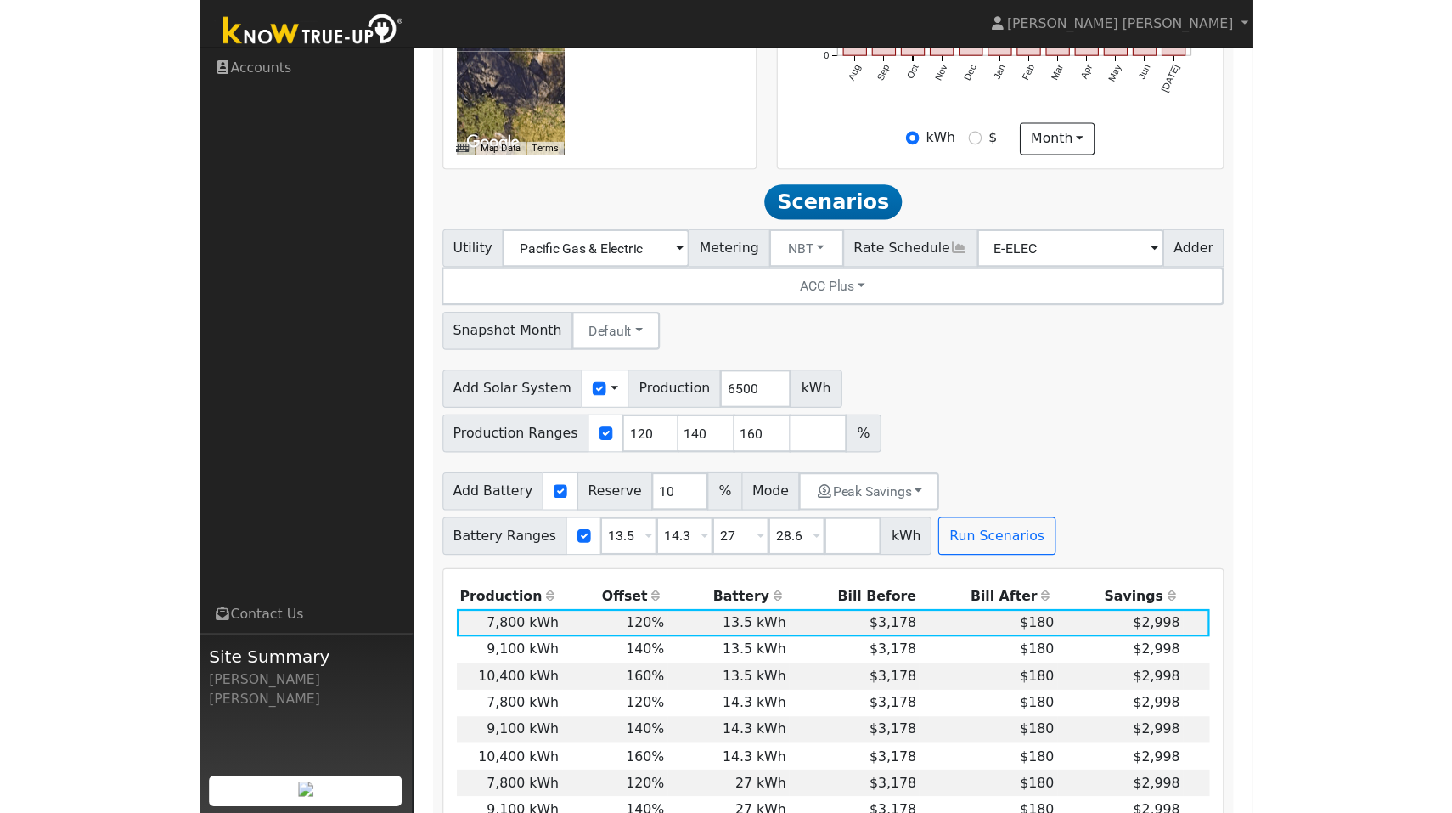
scroll to position [561, 0]
